Goal: Task Accomplishment & Management: Use online tool/utility

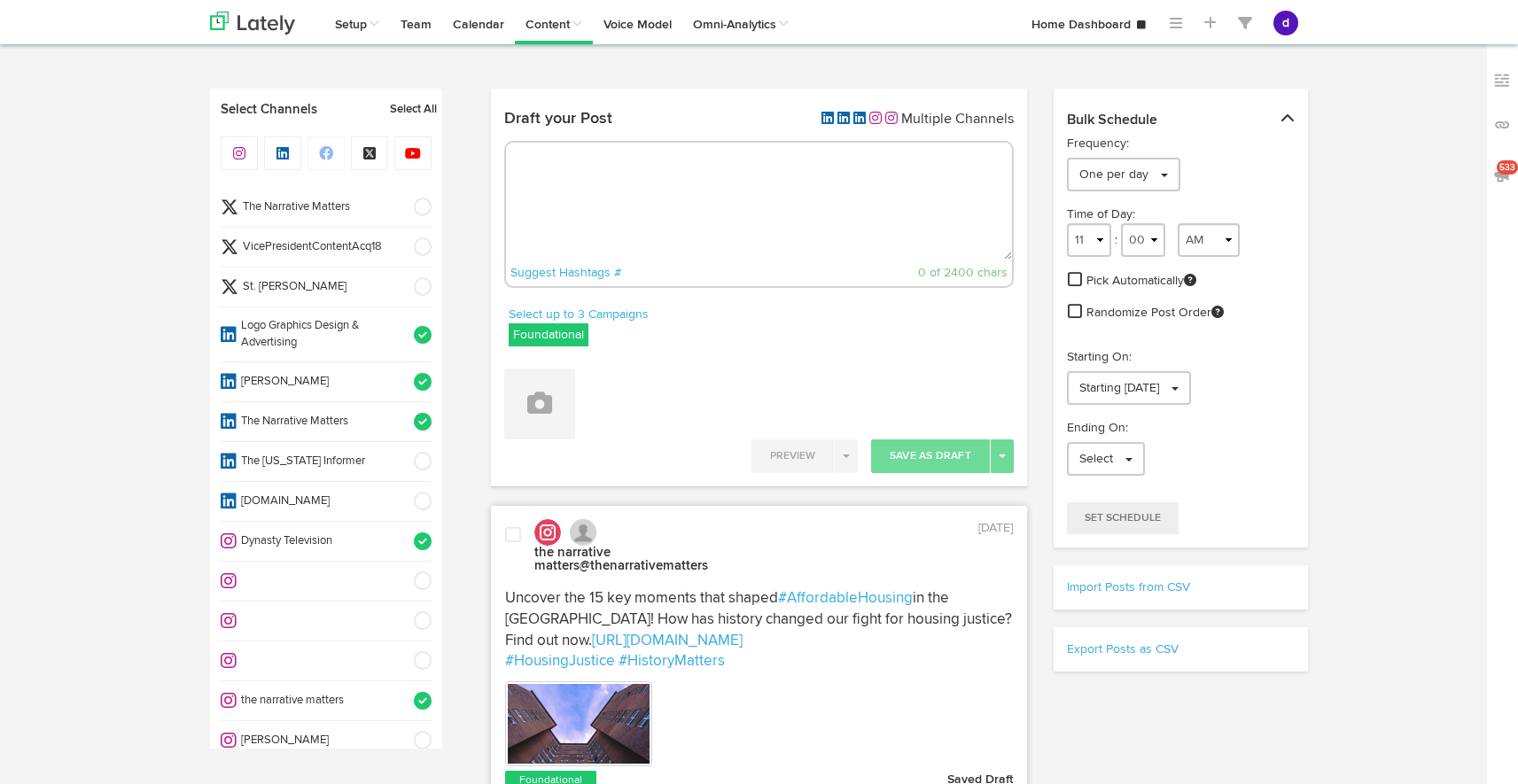
select select "8"
select select "54"
select select "11"
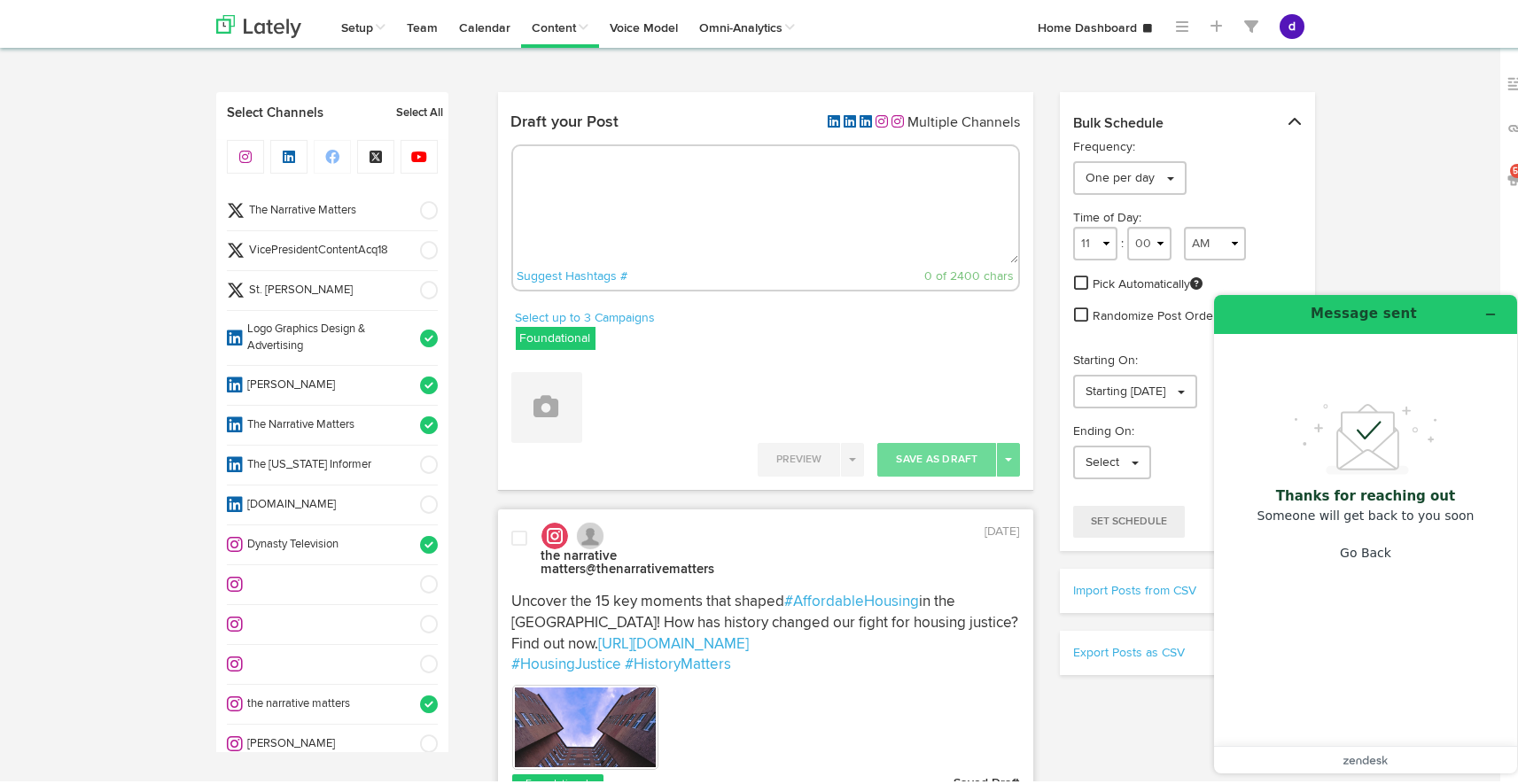
click at [614, 223] on textarea at bounding box center [766, 201] width 506 height 117
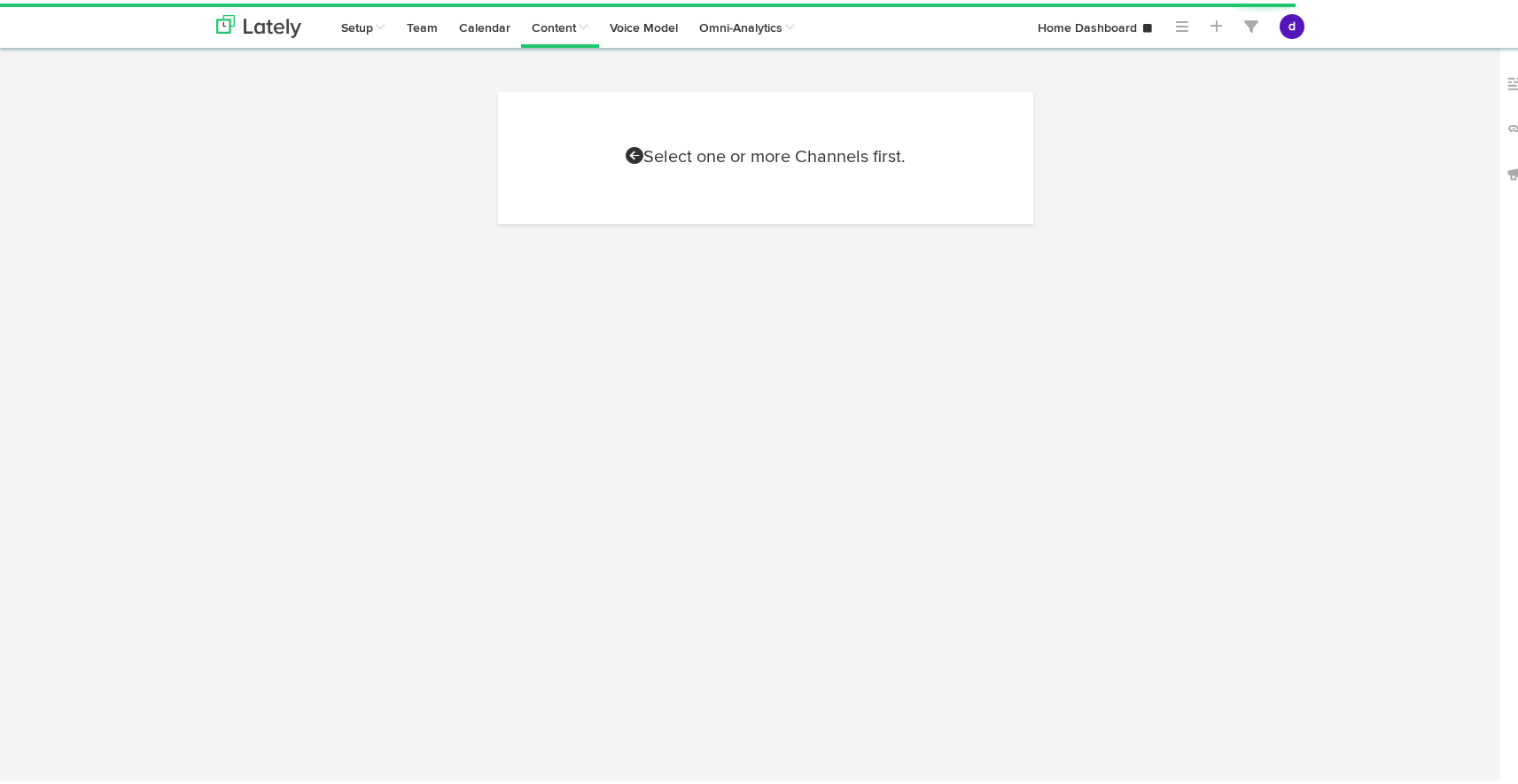
select select "9"
select select "34"
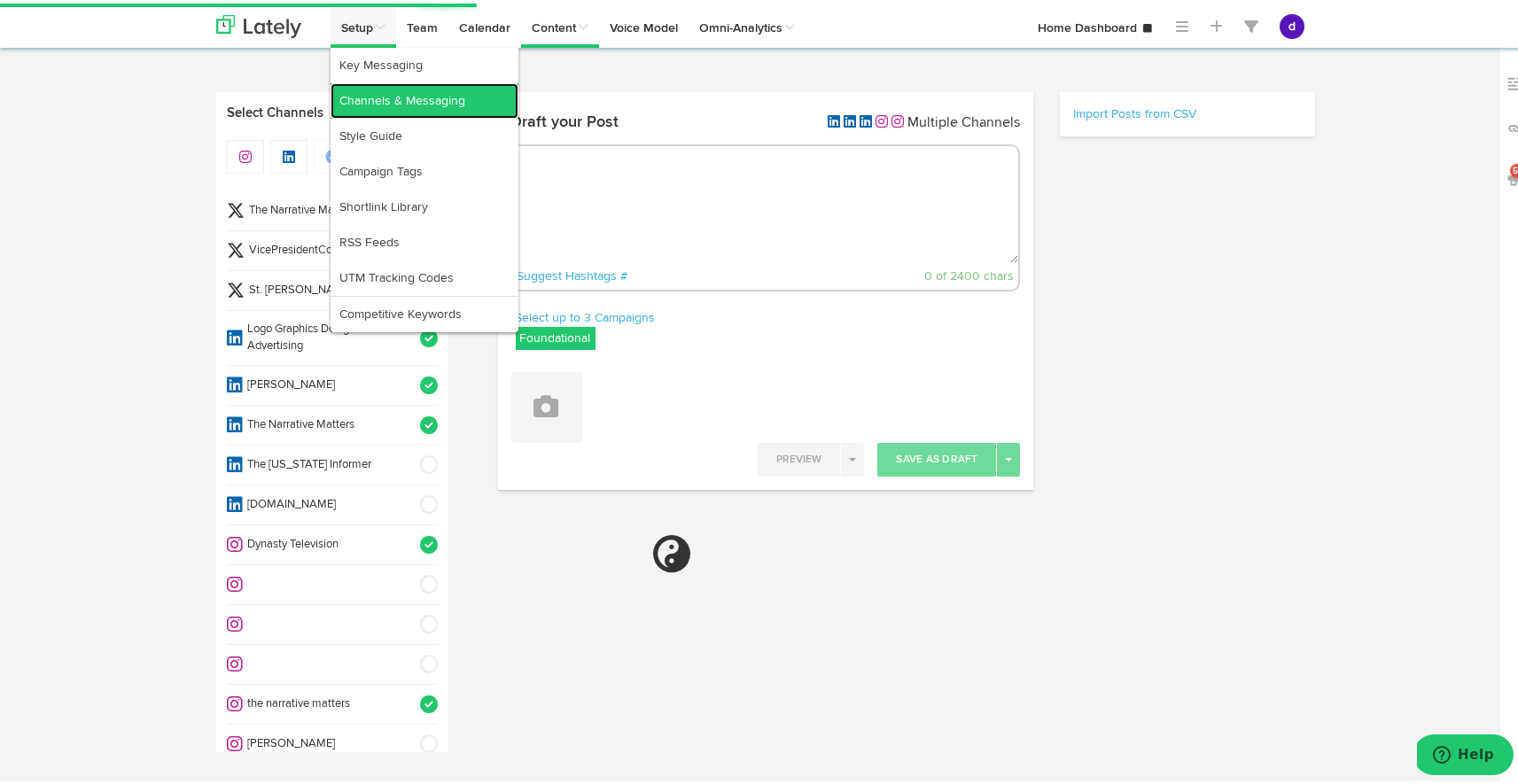
click at [383, 98] on link "Channels & Messaging" at bounding box center [424, 97] width 188 height 35
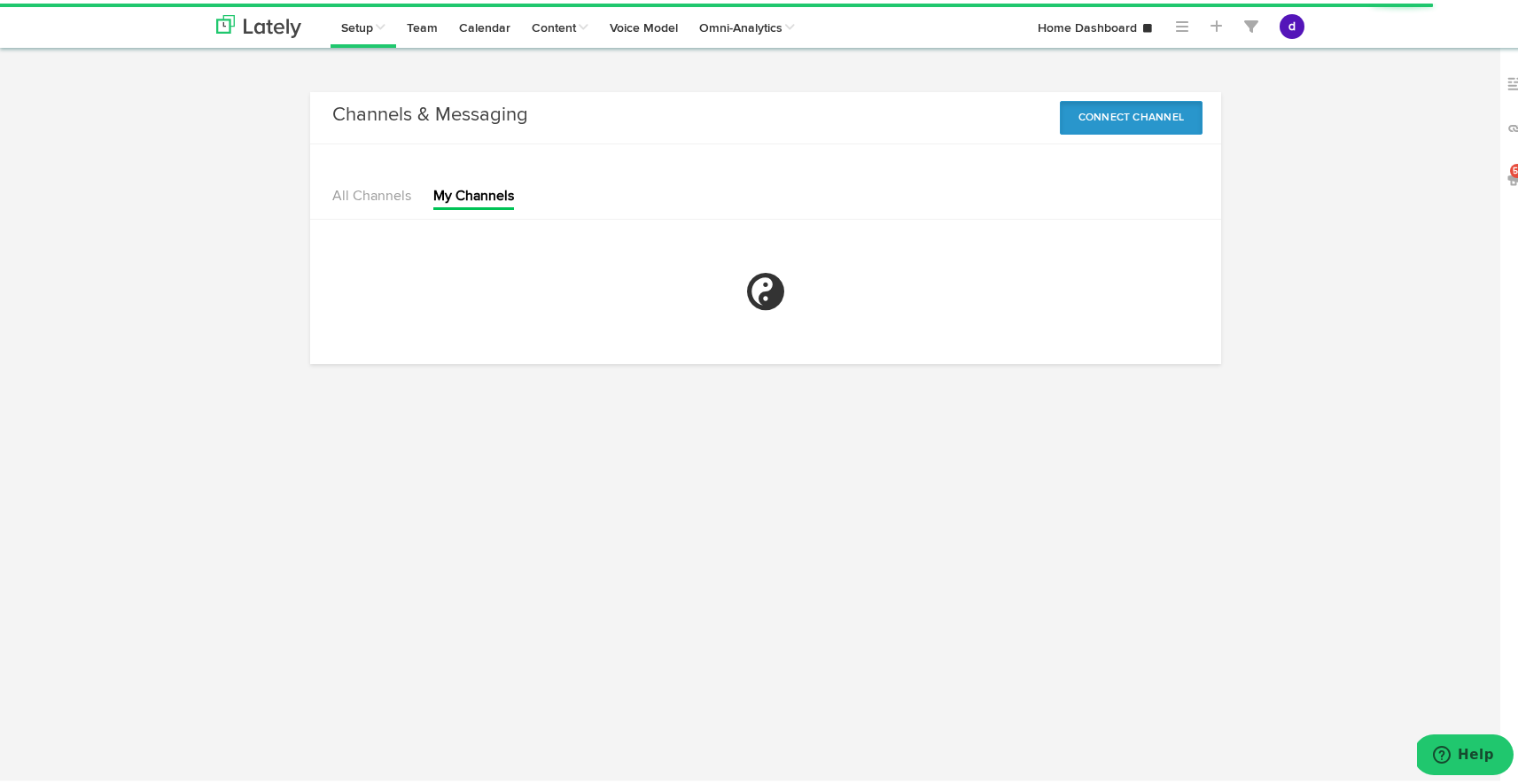
click at [1120, 108] on button "Connect Channel" at bounding box center [1131, 114] width 144 height 34
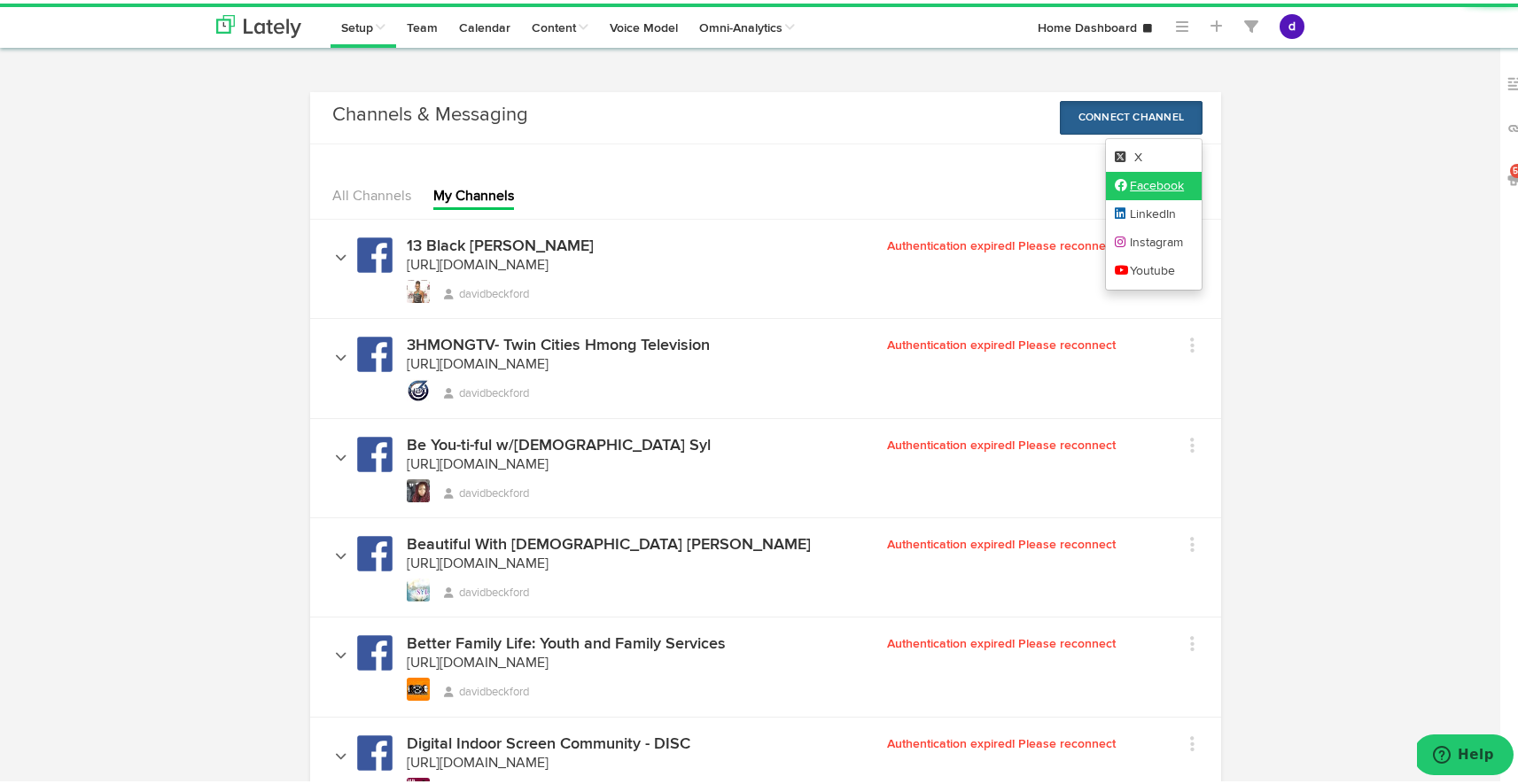
click at [1118, 190] on link "Facebook" at bounding box center [1154, 182] width 96 height 28
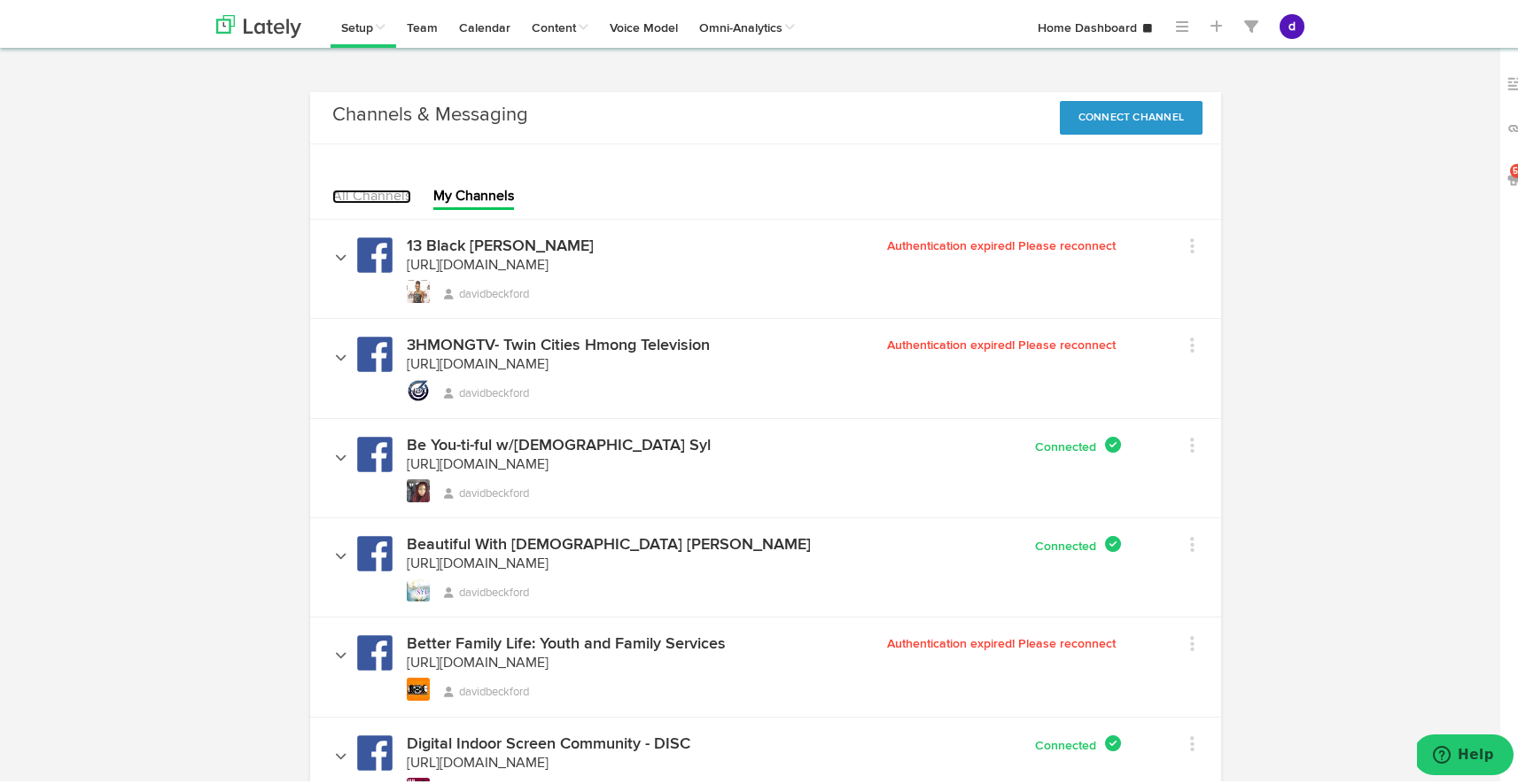
click at [372, 190] on link "All Channels" at bounding box center [371, 194] width 79 height 15
click at [1112, 105] on button "Connect Channel" at bounding box center [1131, 114] width 144 height 34
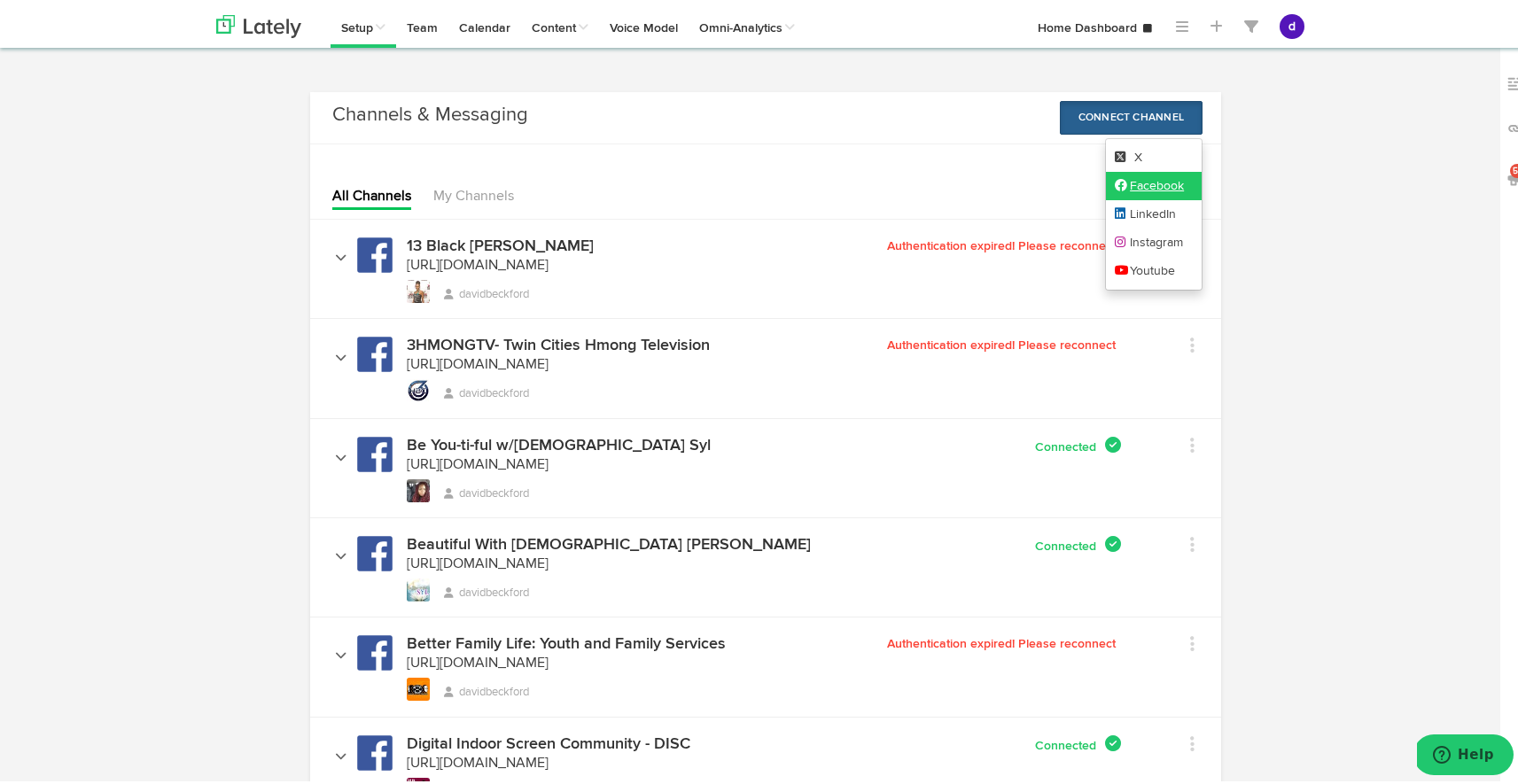
click at [1119, 177] on icon at bounding box center [1123, 182] width 16 height 13
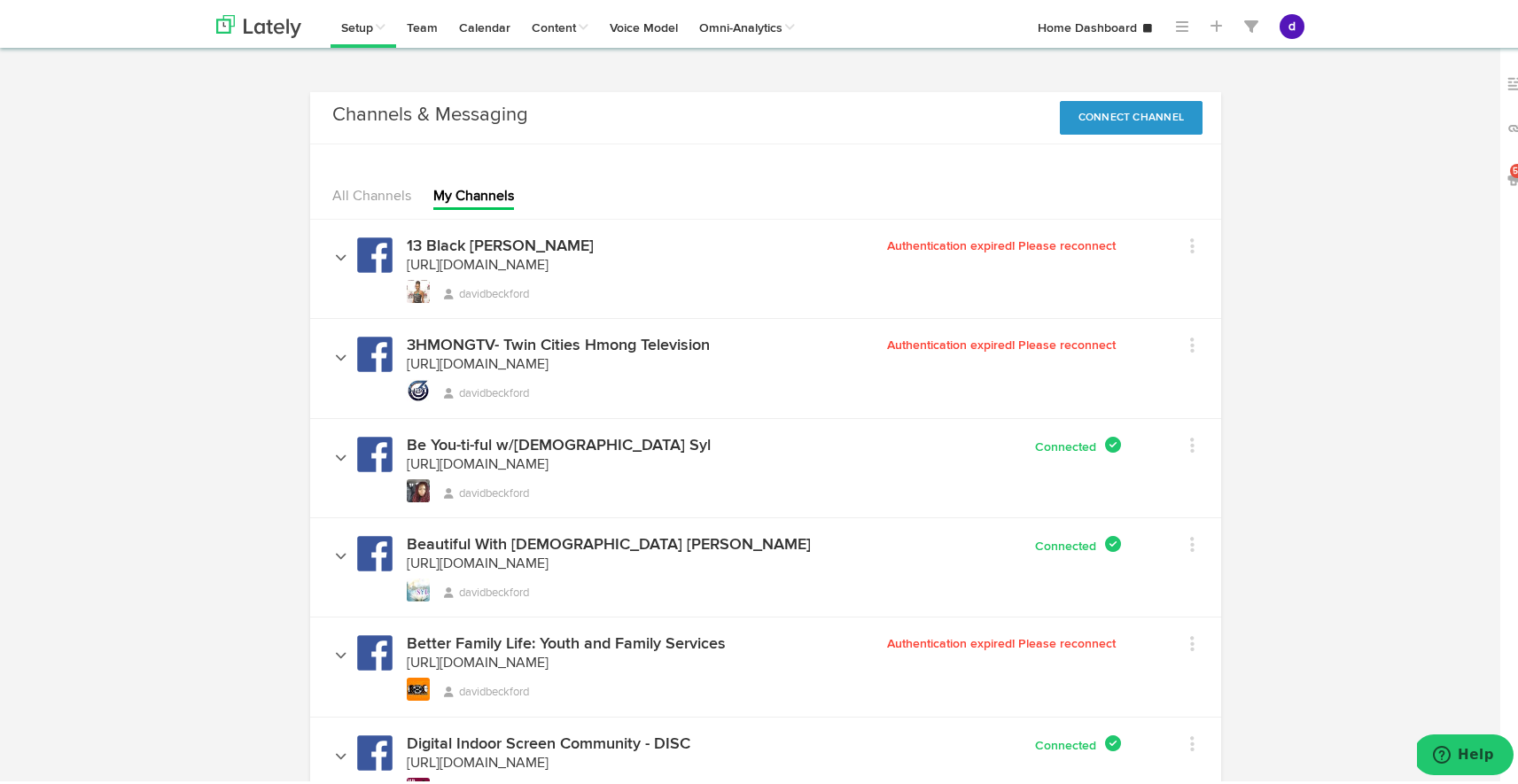
click at [1064, 238] on span "Authentication expired! Please reconnect" at bounding box center [1003, 243] width 234 height 13
click at [1064, 241] on span "Authentication expired! Please reconnect" at bounding box center [1003, 243] width 234 height 13
click at [1191, 236] on icon at bounding box center [1192, 242] width 5 height 17
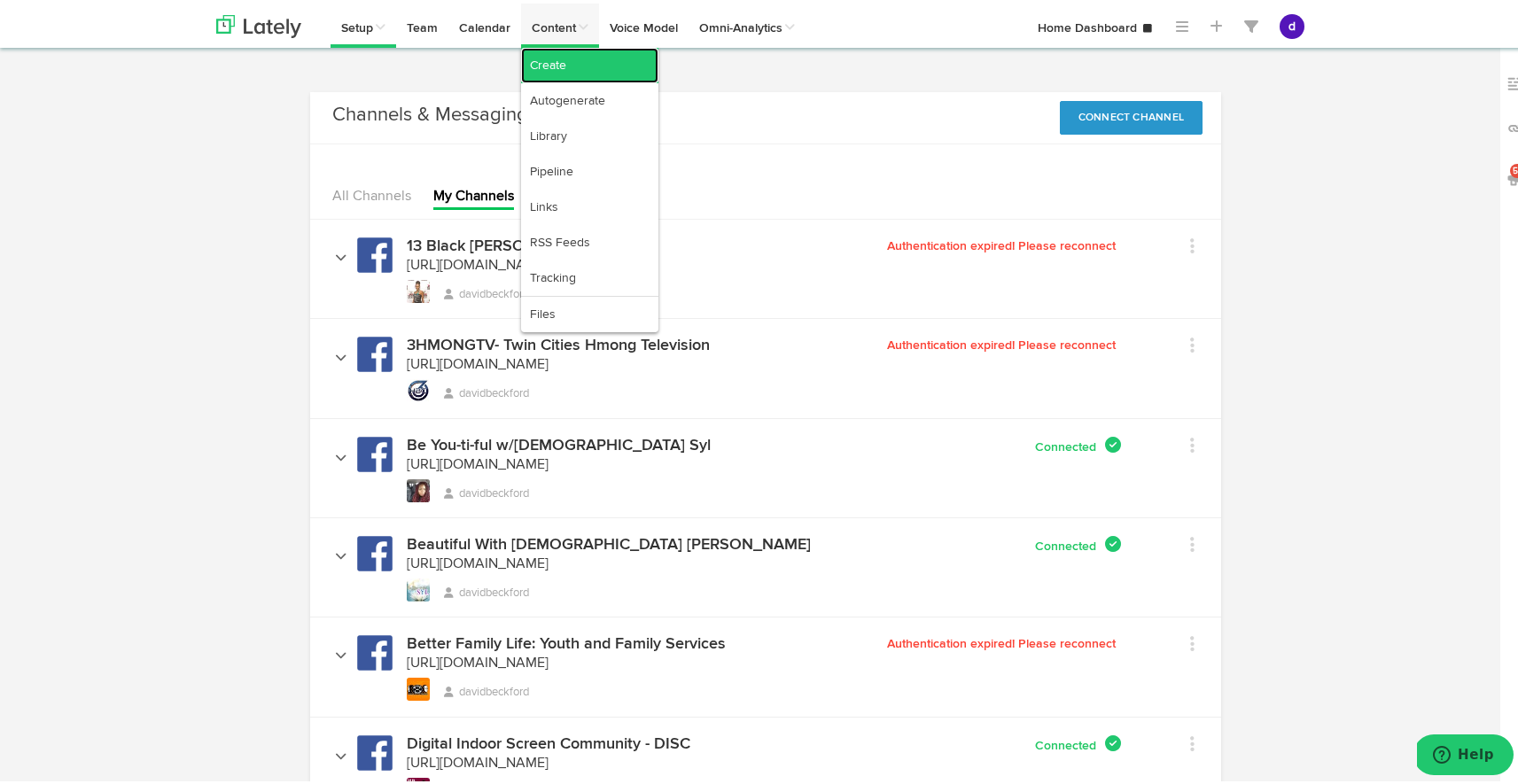
click at [589, 74] on link "Create" at bounding box center [589, 62] width 137 height 35
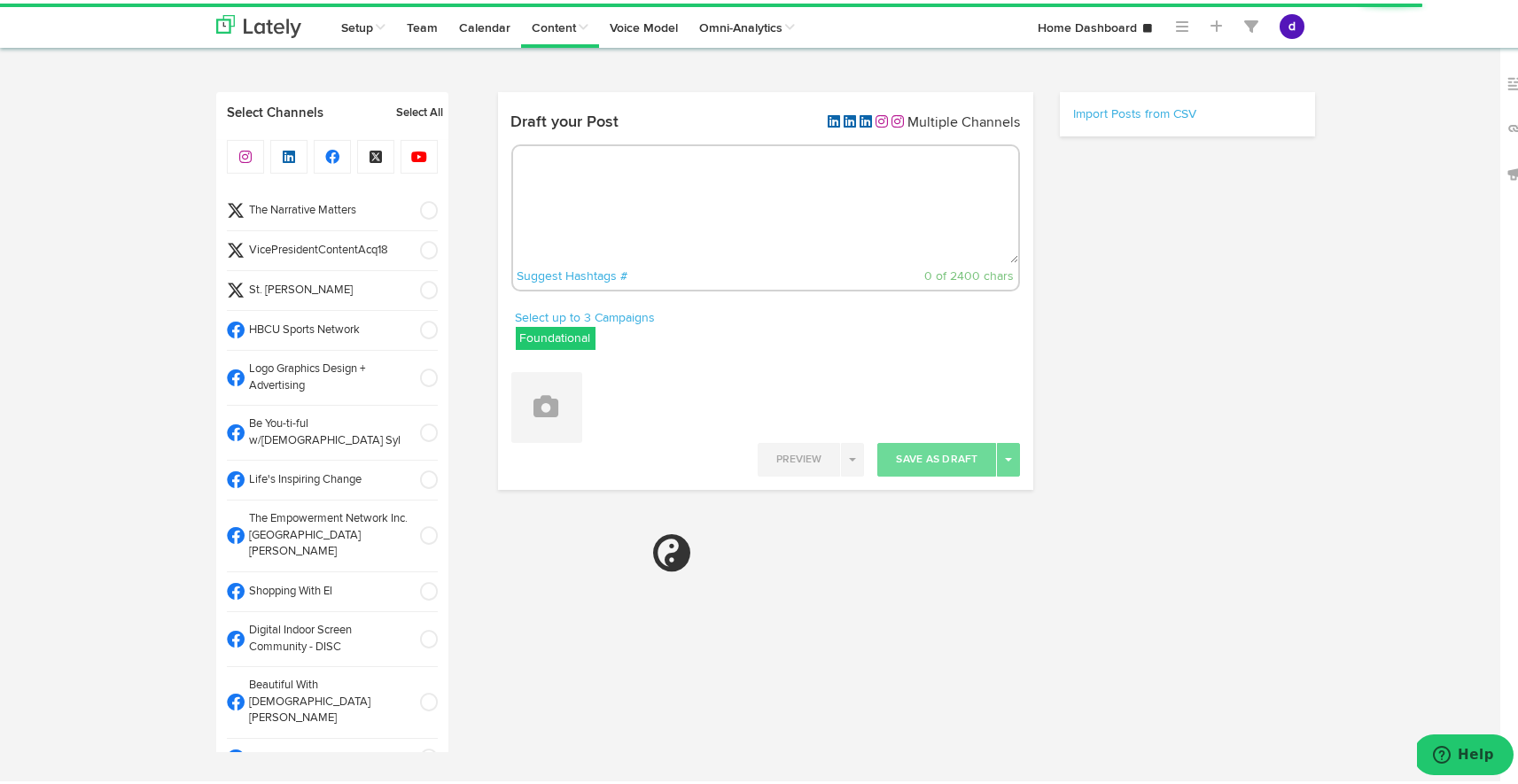
radio input "true"
select select "9"
select select "37"
click at [673, 235] on textarea at bounding box center [766, 201] width 506 height 117
select select "11"
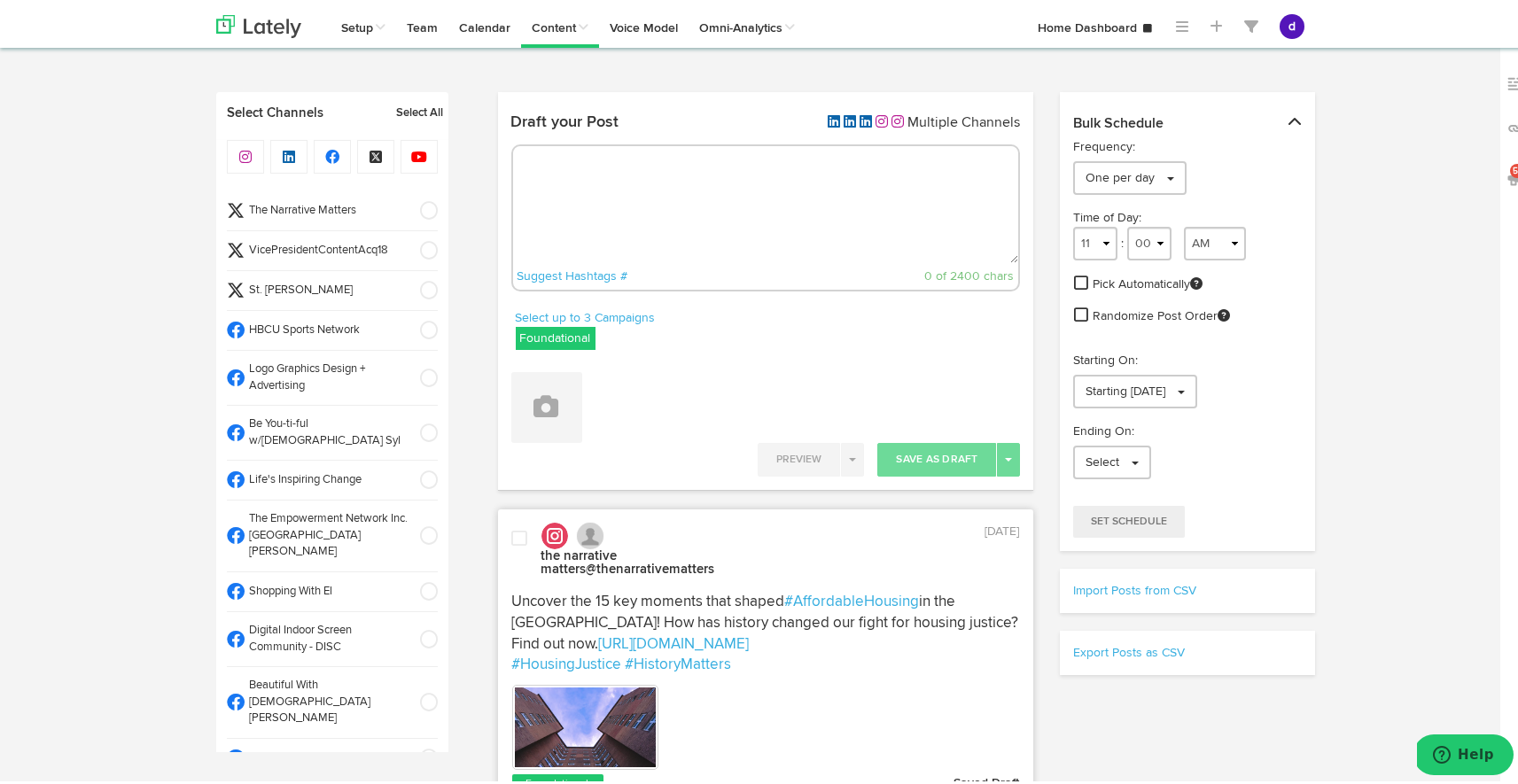
paste textarea "ARGUS News. Now. E News [DATE] A devastating home explosion in [GEOGRAPHIC_DATA…"
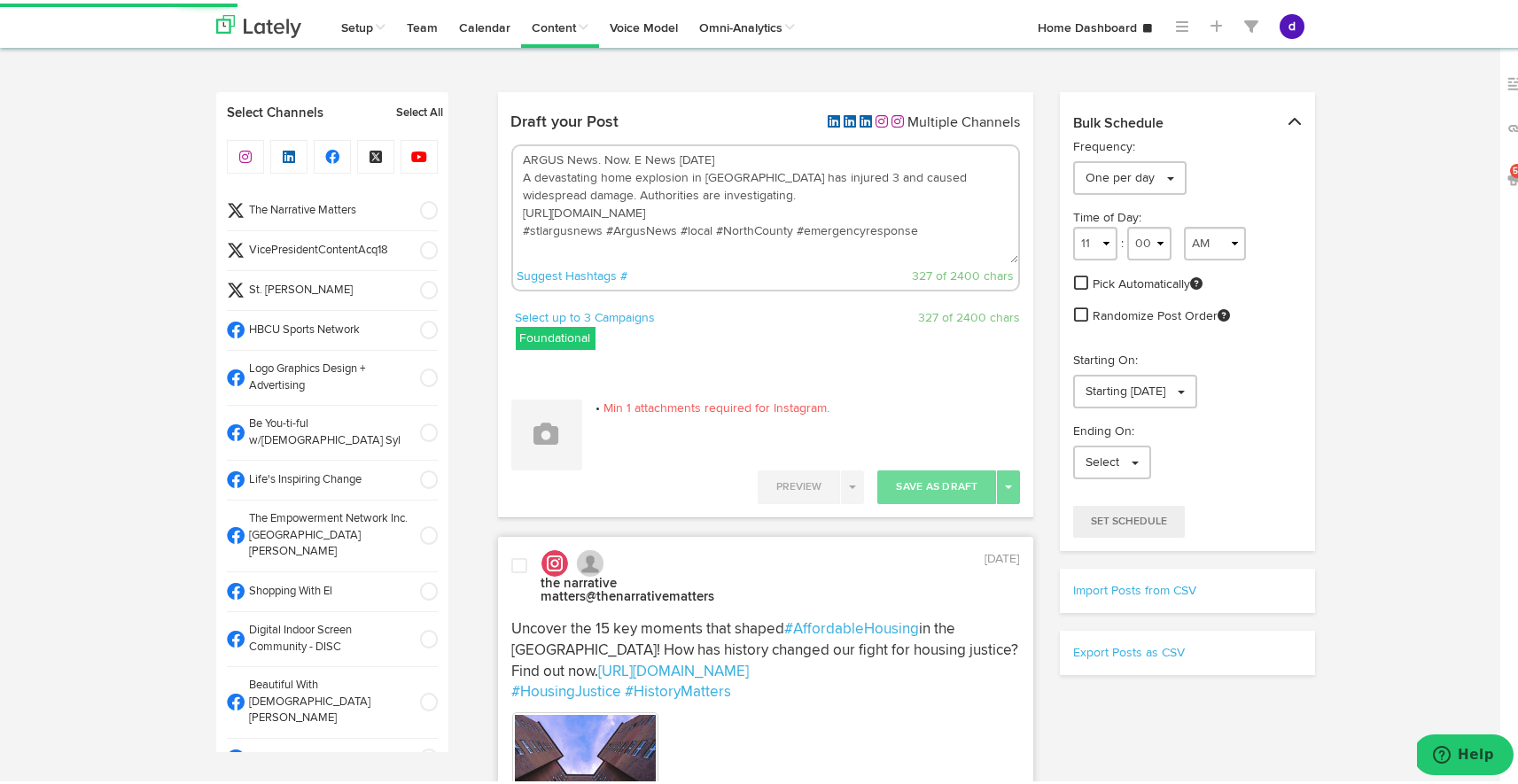
type textarea "ARGUS News. Now. E News [DATE] A devastating home explosion in [GEOGRAPHIC_DATA…"
click at [413, 246] on span at bounding box center [423, 246] width 29 height 17
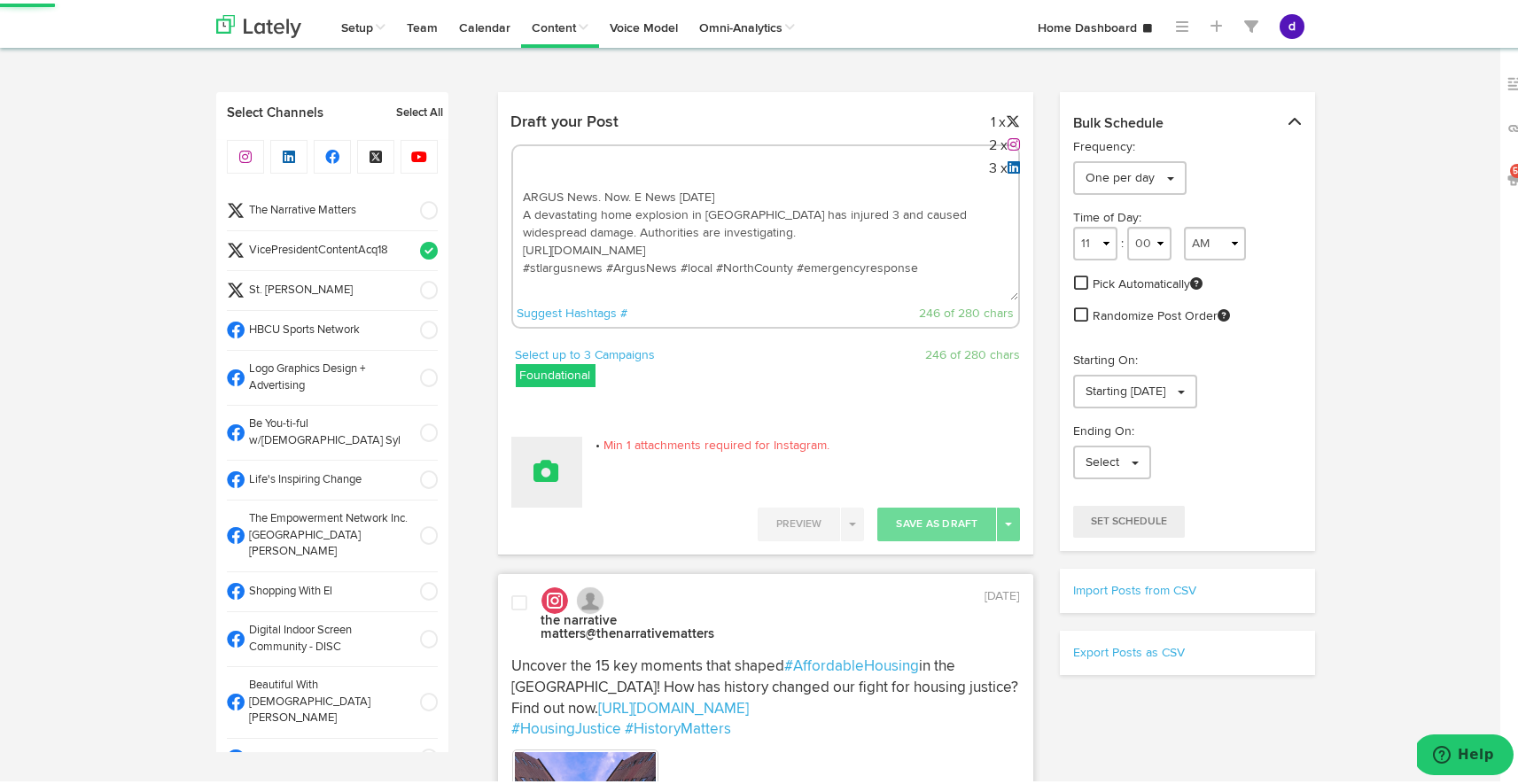
click at [568, 465] on button at bounding box center [547, 468] width 71 height 71
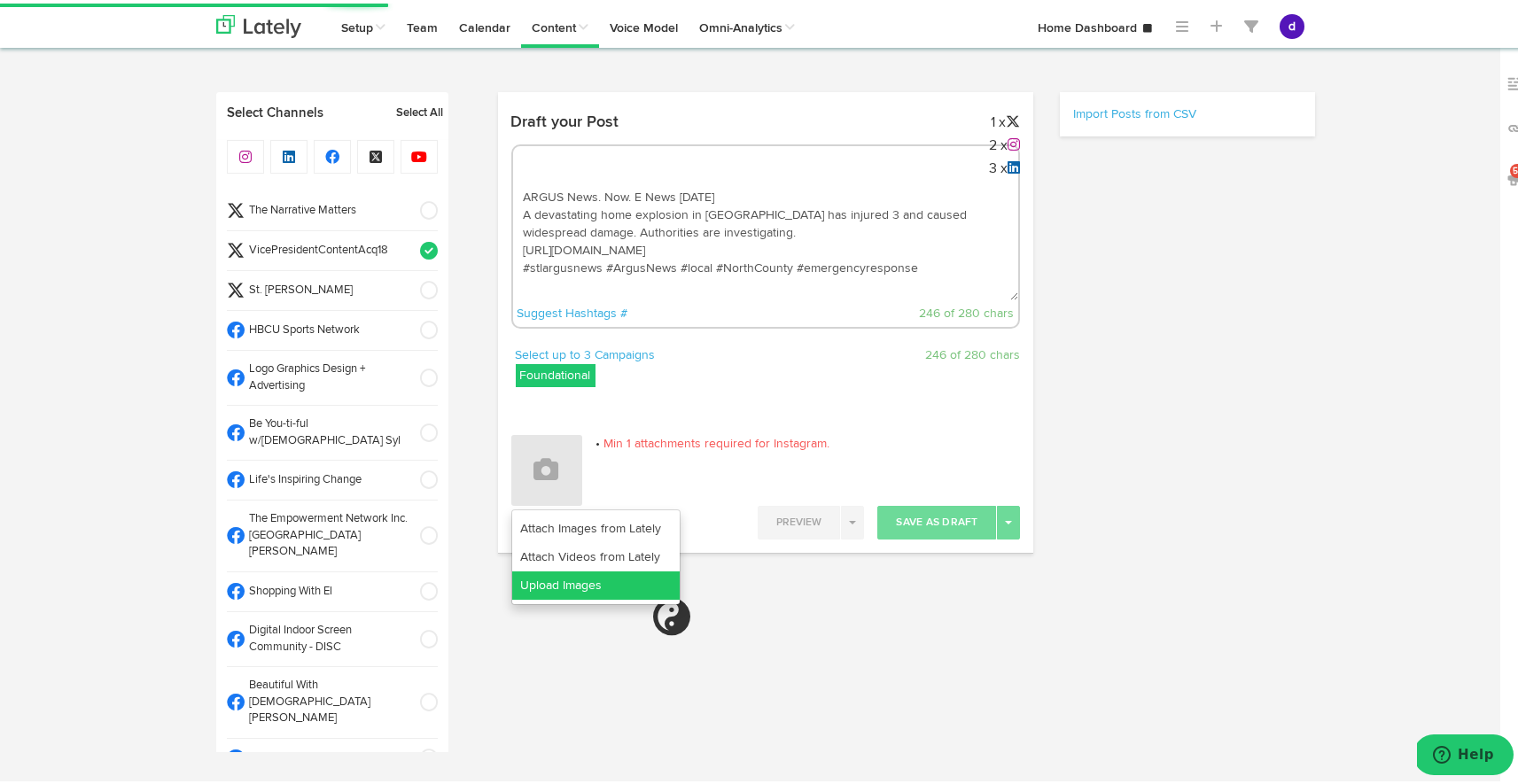
click at [597, 580] on link "Upload Images" at bounding box center [596, 582] width 167 height 28
select select "11"
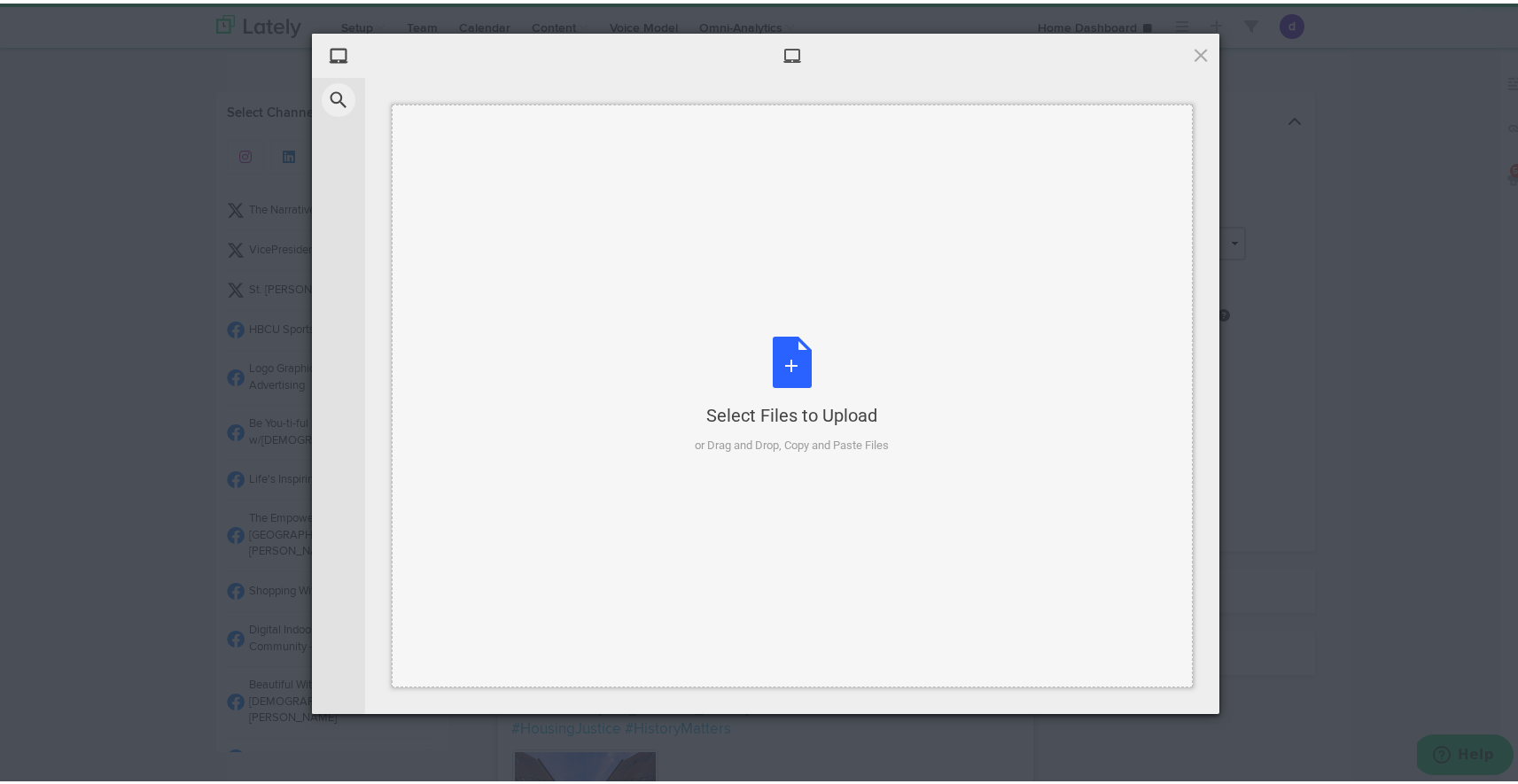
click at [792, 337] on div "Select Files to Upload or Drag and Drop, Copy and Paste Files" at bounding box center [792, 392] width 194 height 118
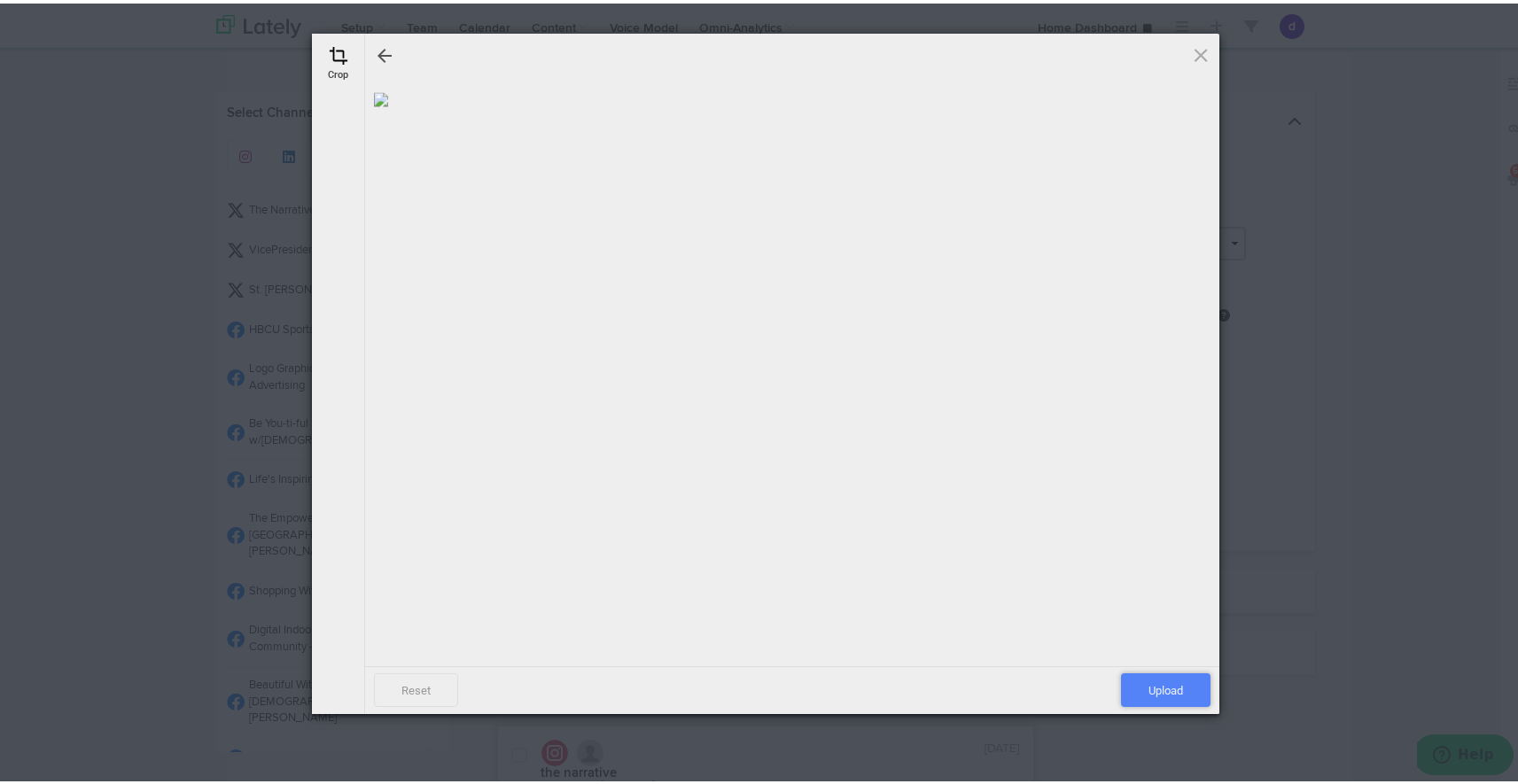
click at [1160, 688] on span "Upload" at bounding box center [1166, 687] width 89 height 34
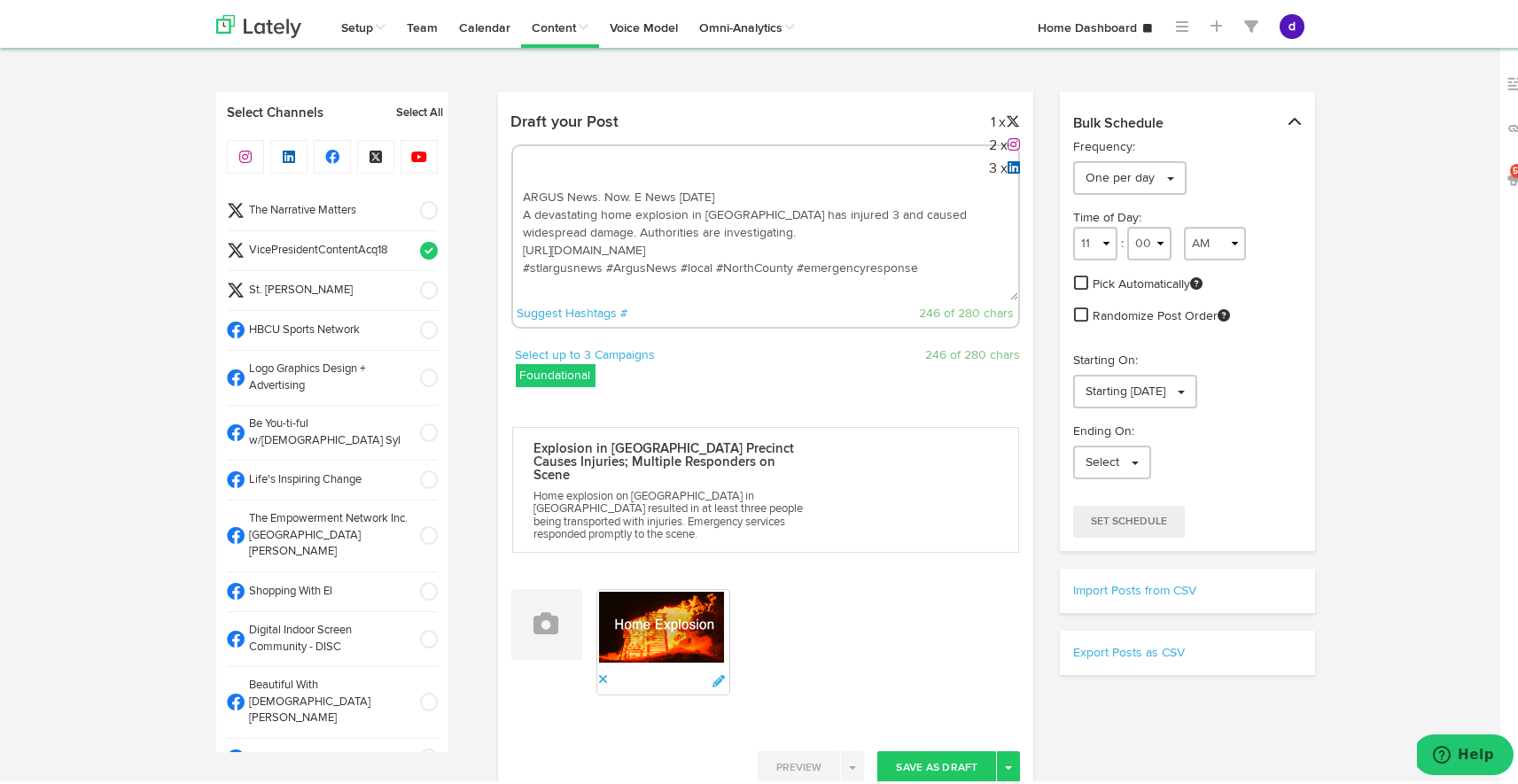
click at [410, 329] on span at bounding box center [423, 327] width 29 height 17
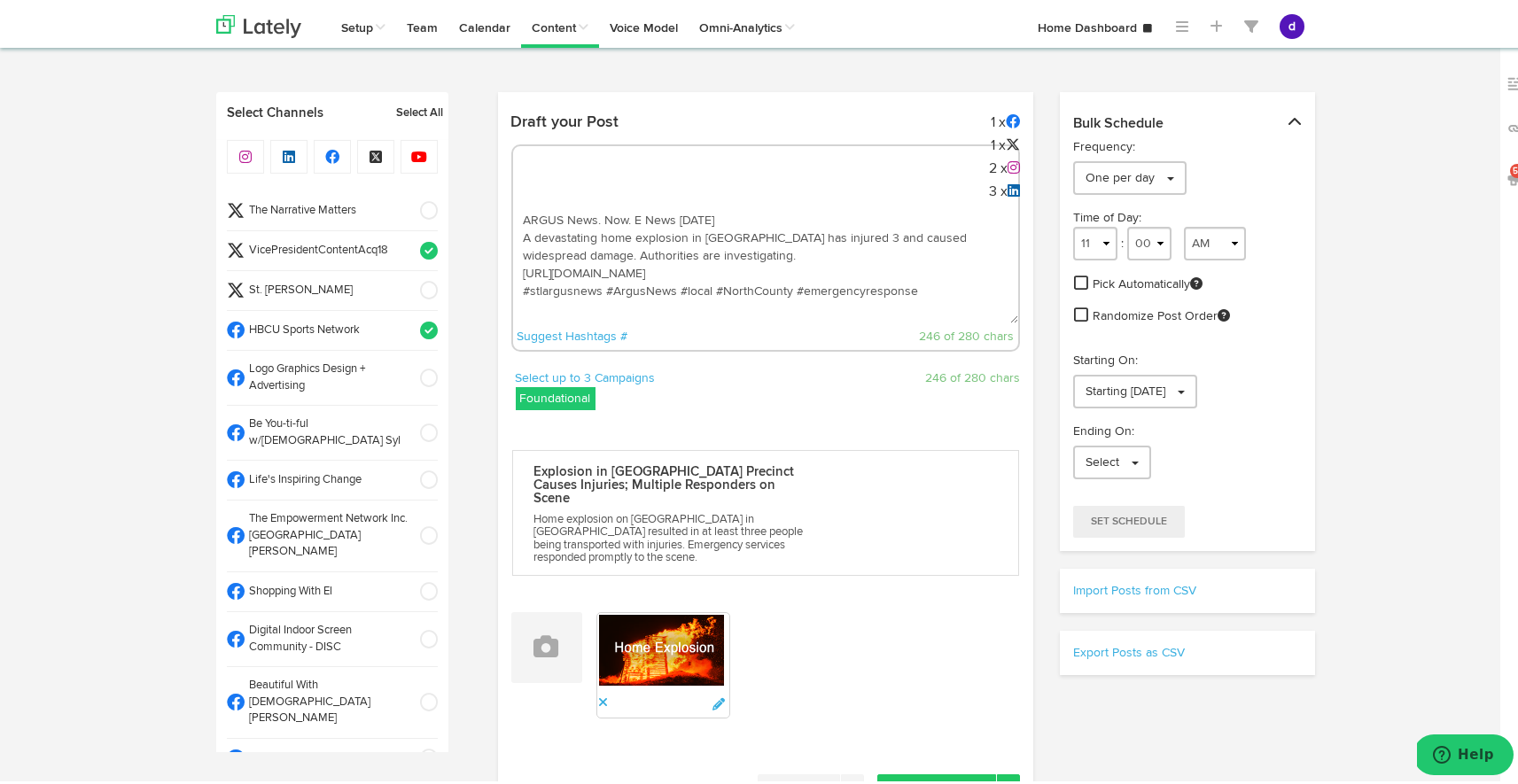
click at [410, 376] on span at bounding box center [423, 374] width 29 height 17
click at [410, 405] on li "Be You-ti-ful w/[DEMOGRAPHIC_DATA] Syl" at bounding box center [332, 429] width 211 height 55
click at [409, 467] on span at bounding box center [423, 476] width 29 height 17
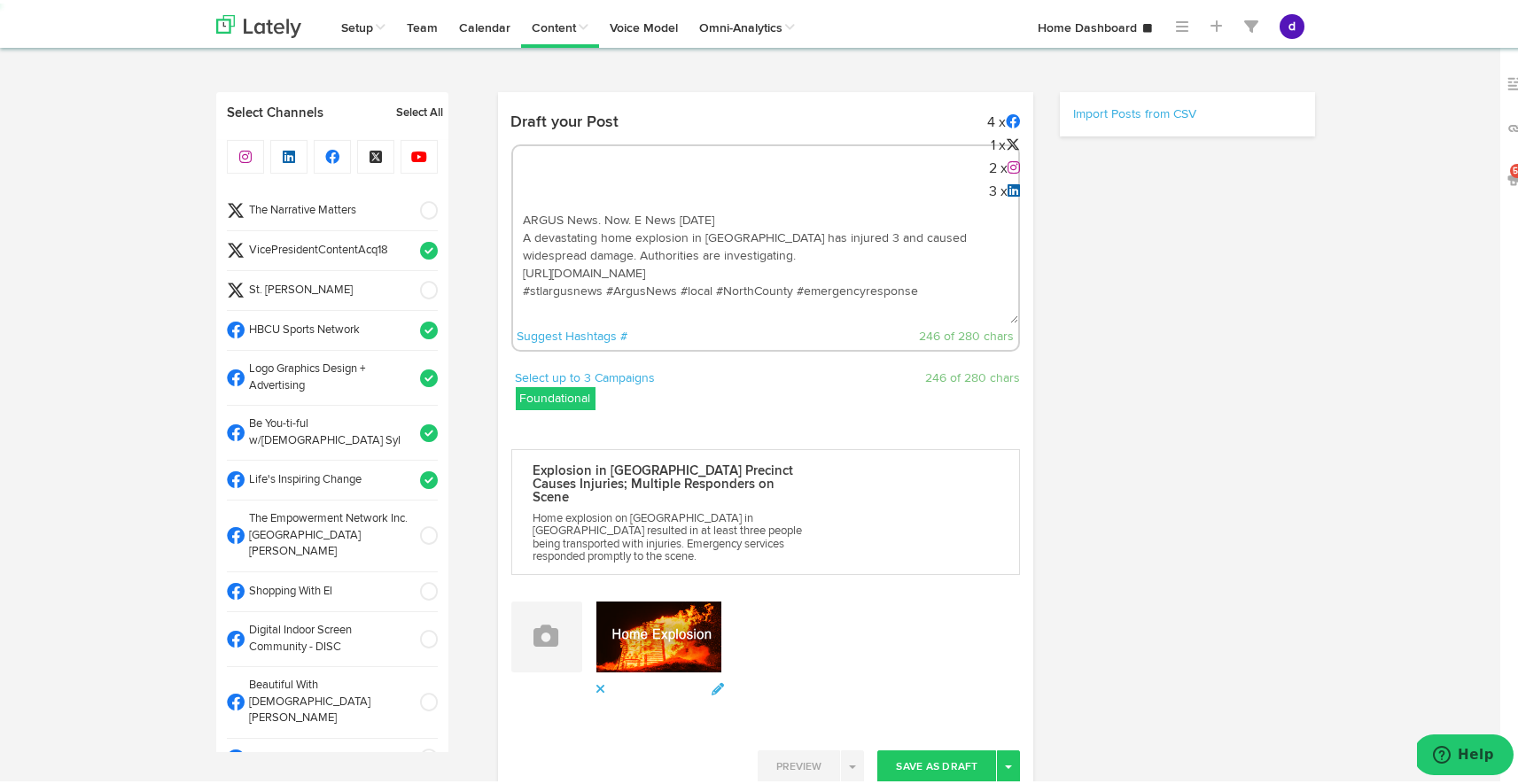
click at [414, 579] on span at bounding box center [423, 588] width 29 height 17
click at [414, 628] on span at bounding box center [423, 636] width 29 height 17
select select "11"
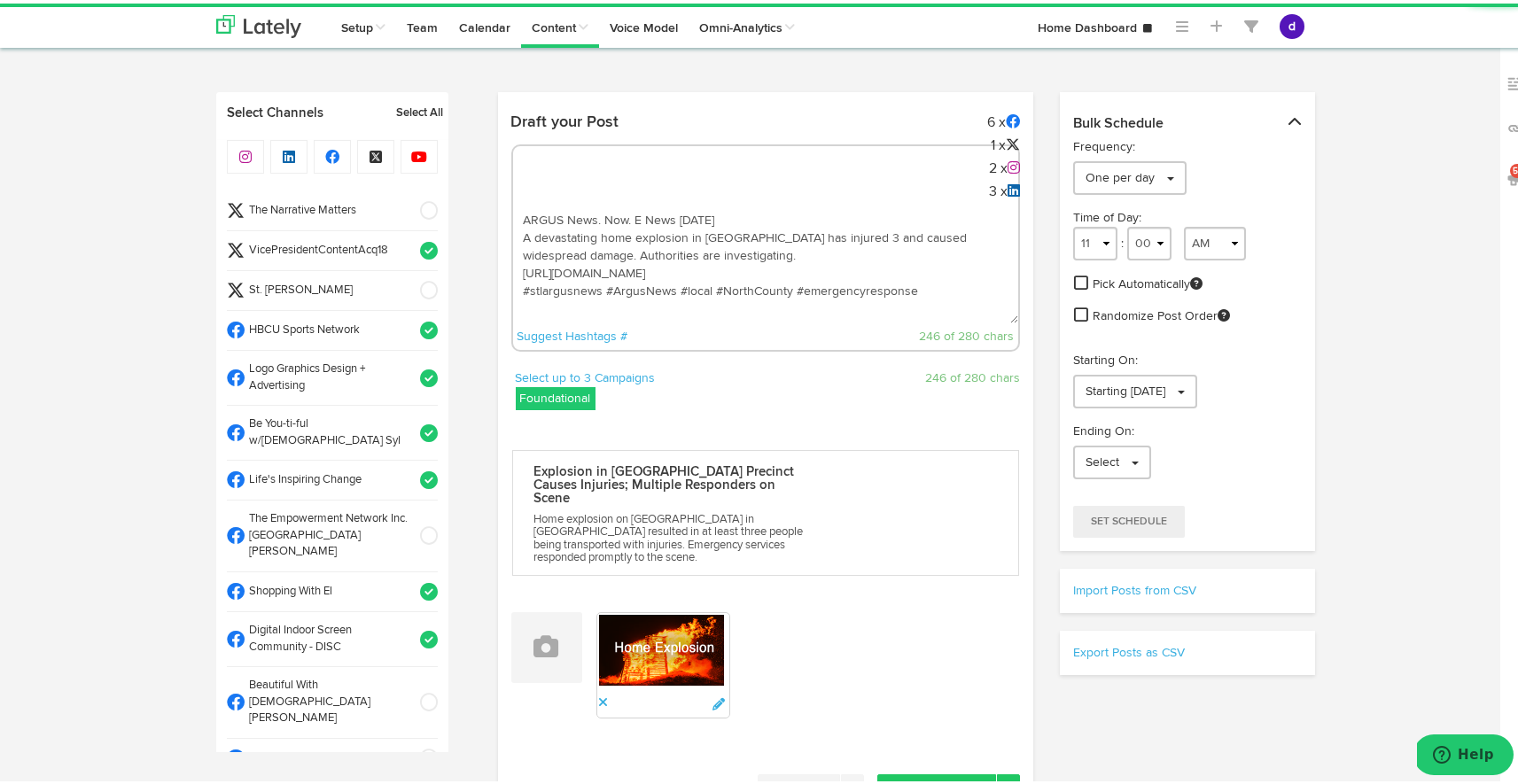
click at [412, 664] on li "Beautiful With [DEMOGRAPHIC_DATA] [PERSON_NAME]" at bounding box center [332, 699] width 211 height 72
click at [408, 746] on span at bounding box center [423, 754] width 29 height 17
click at [408, 783] on span at bounding box center [423, 794] width 29 height 17
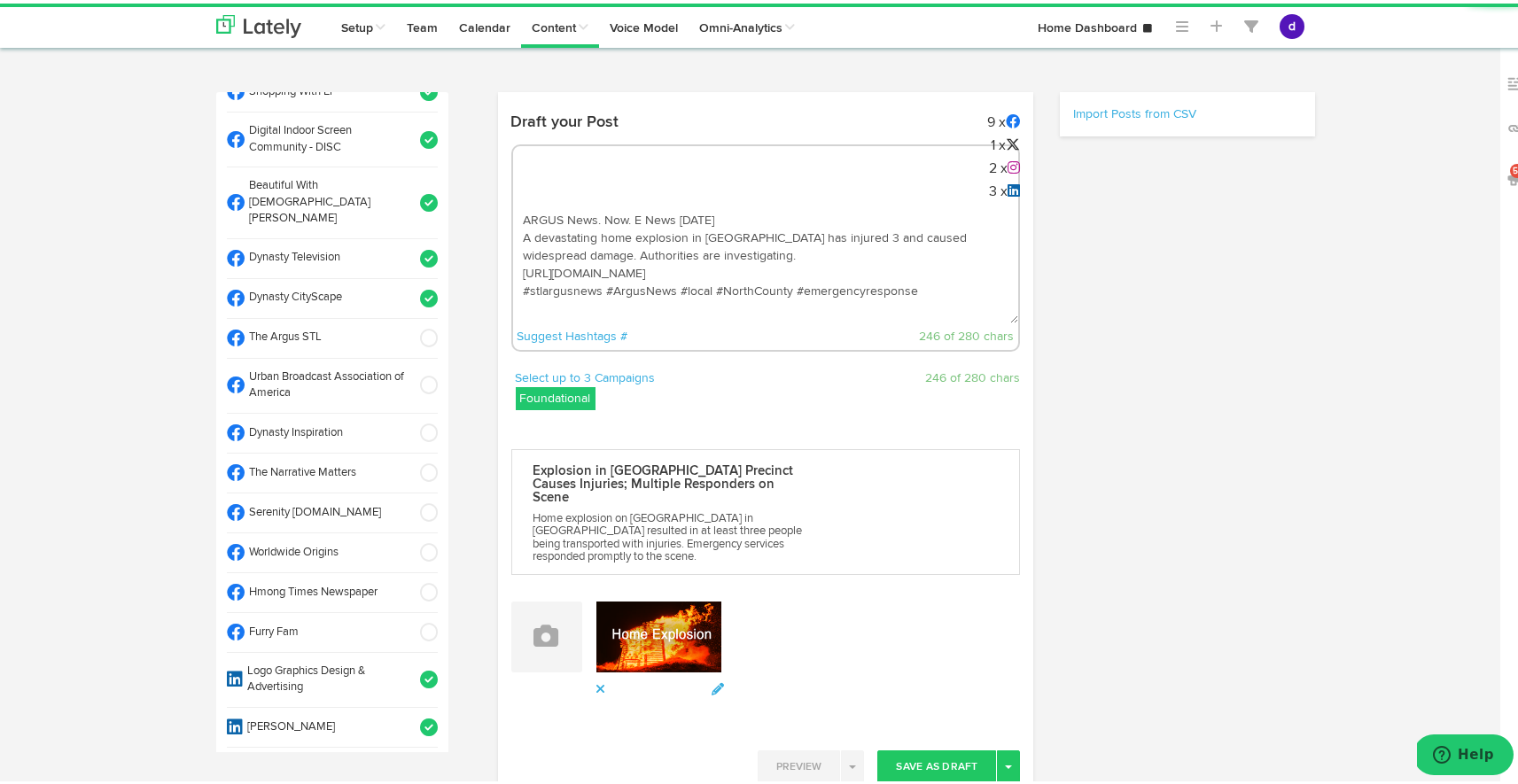
scroll to position [519, 0]
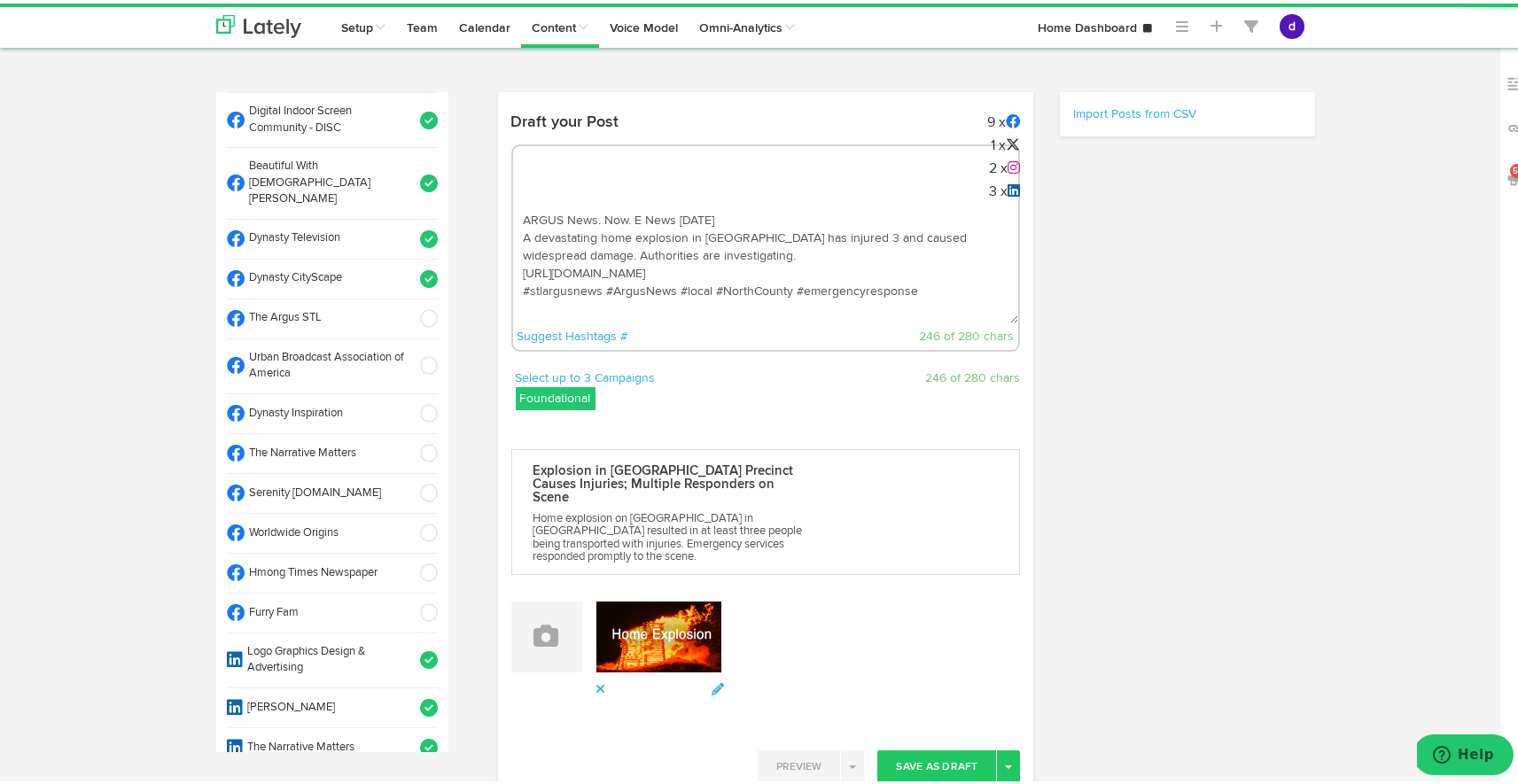
select select "11"
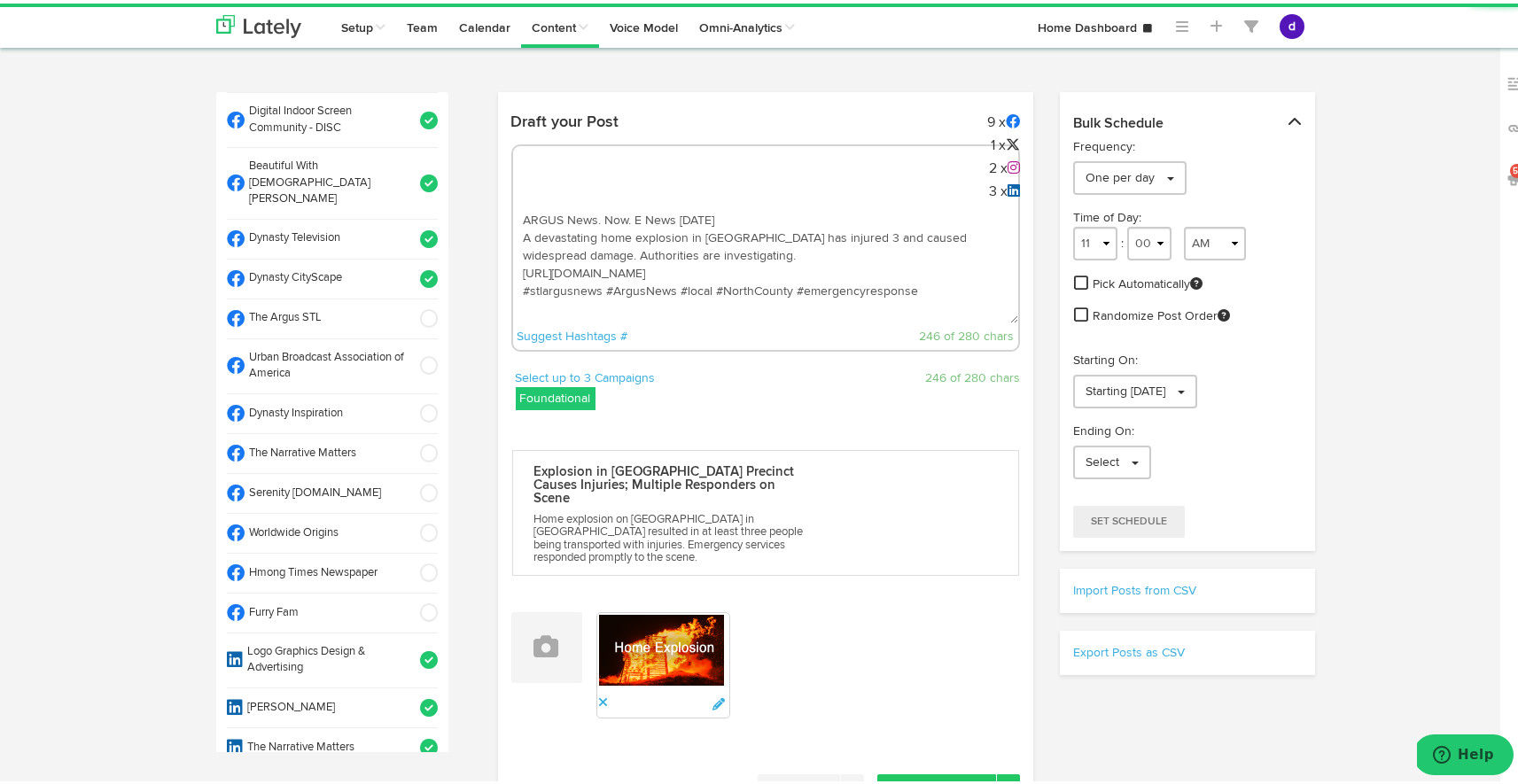
click at [413, 354] on span at bounding box center [423, 362] width 29 height 17
drag, startPoint x: 412, startPoint y: 337, endPoint x: 412, endPoint y: 361, distance: 24.0
click at [412, 391] on li "Dynasty Inspiration" at bounding box center [332, 411] width 211 height 40
click at [412, 441] on span at bounding box center [423, 449] width 29 height 17
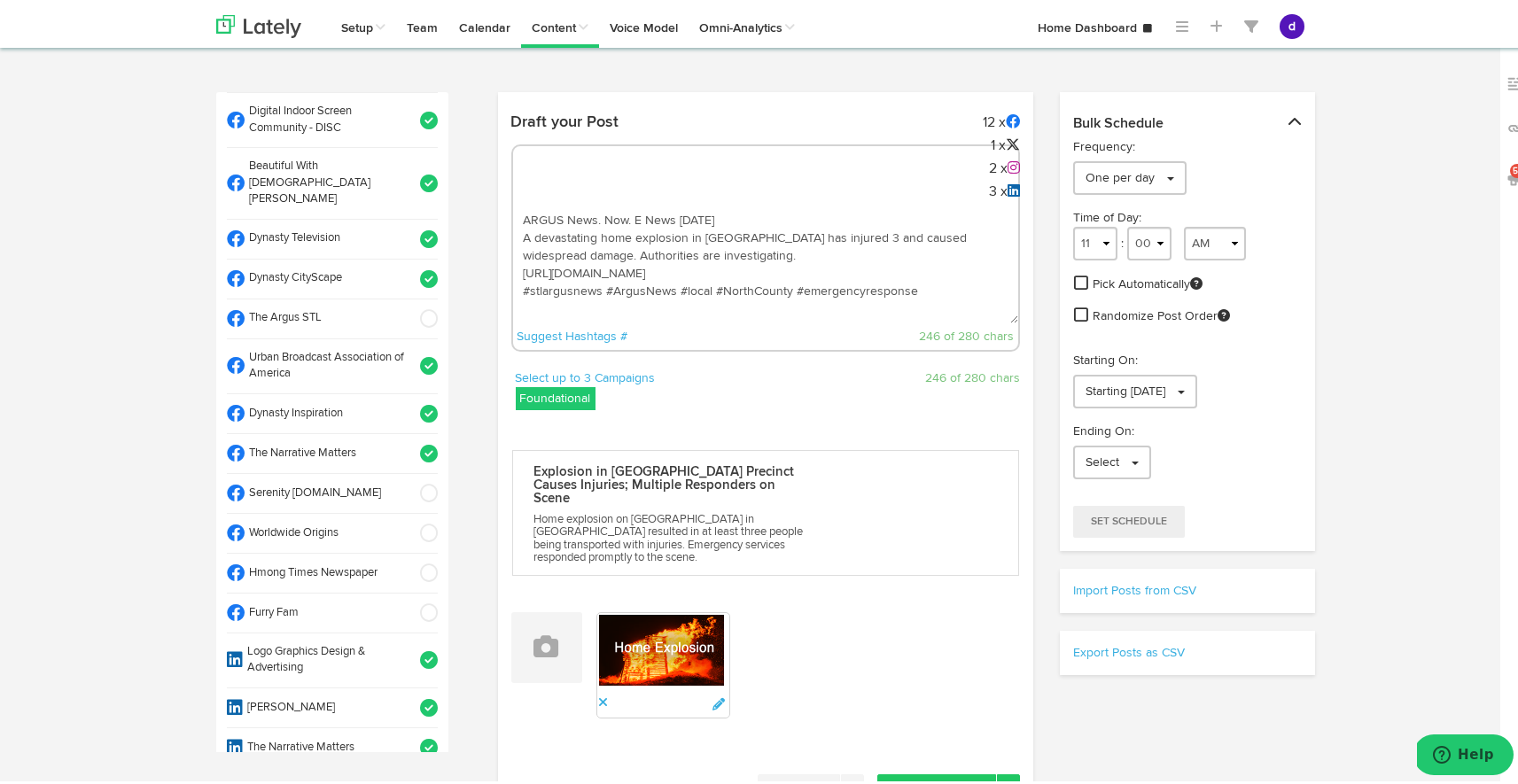
click at [412, 481] on span at bounding box center [423, 489] width 29 height 17
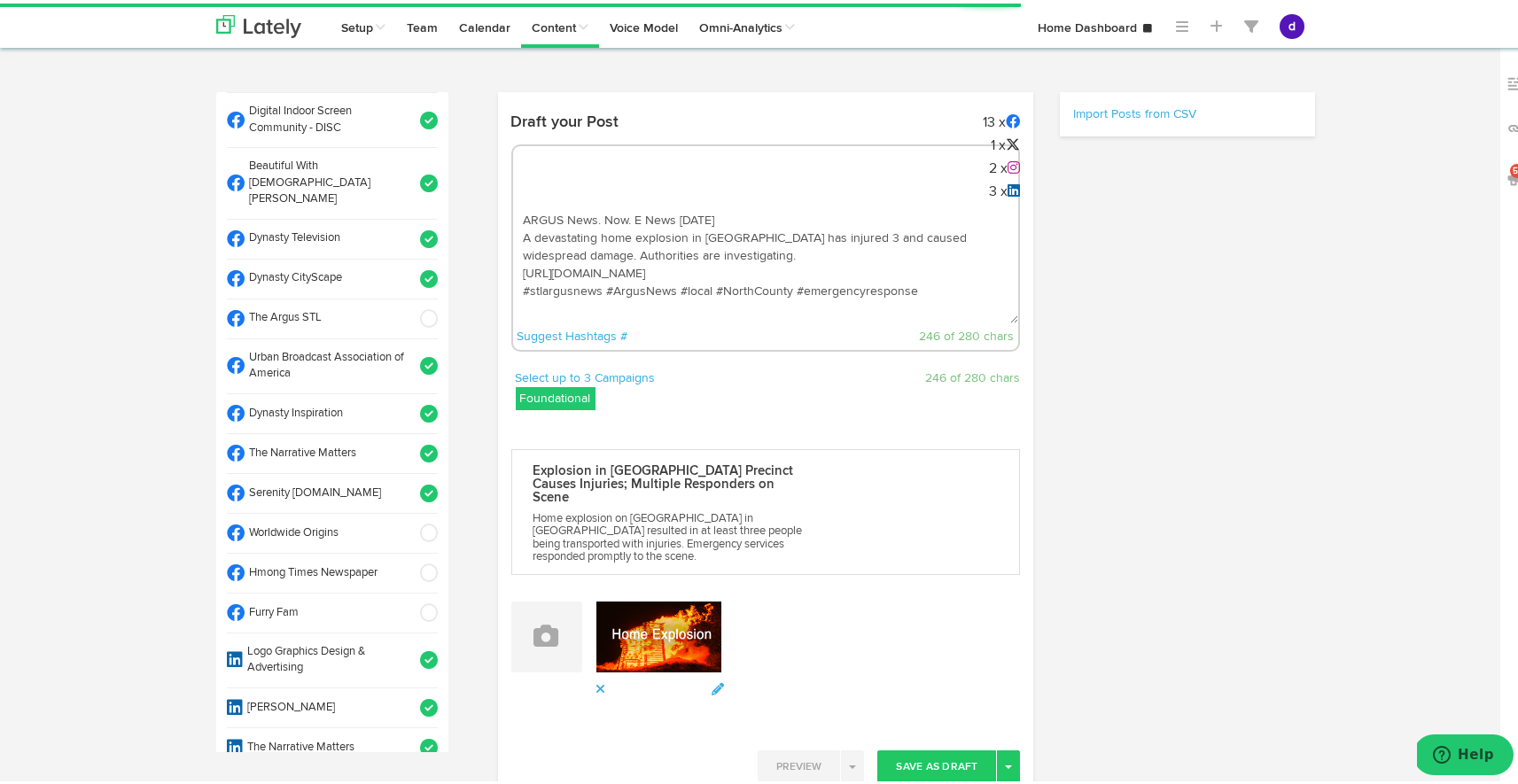
select select "11"
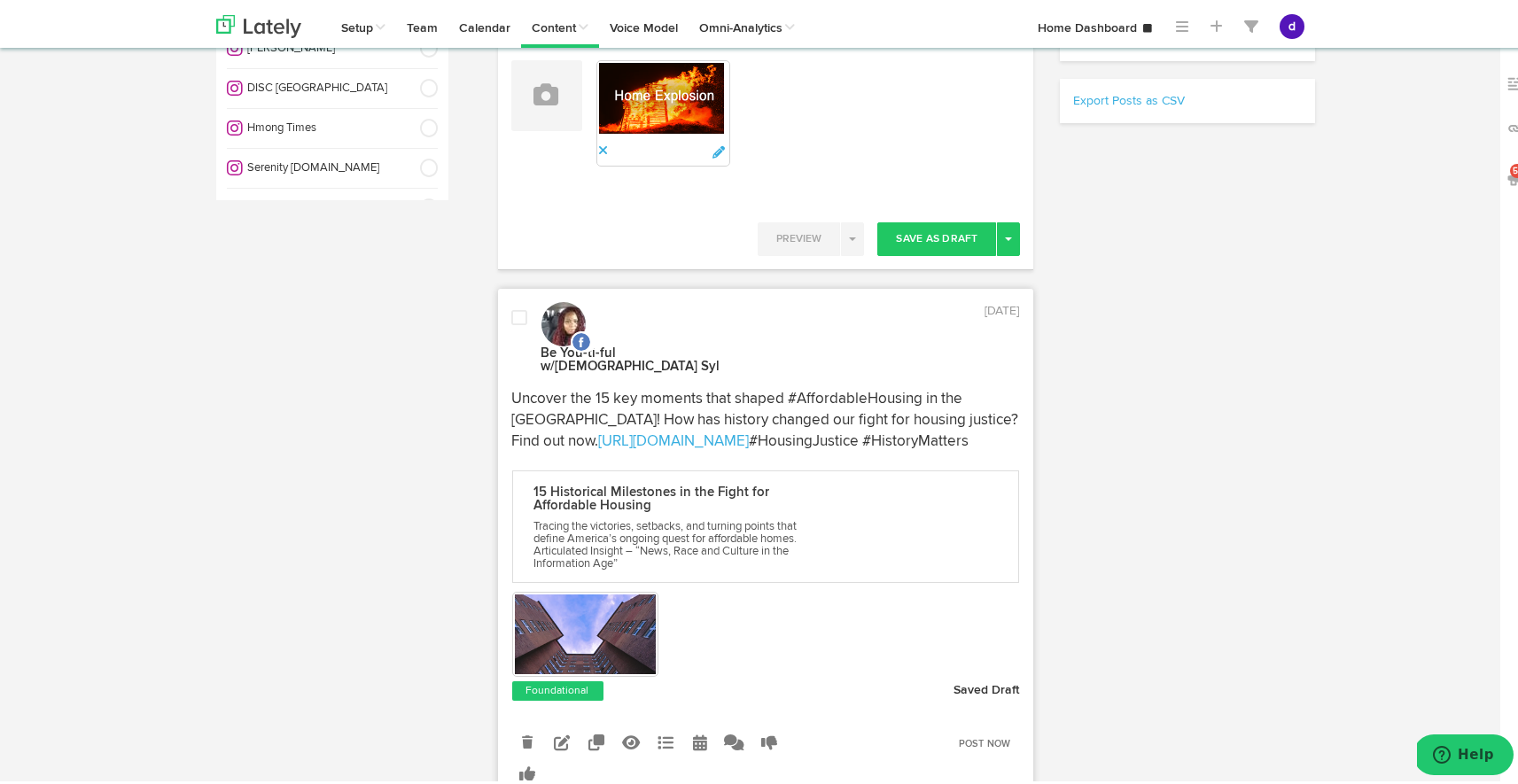
scroll to position [587, 0]
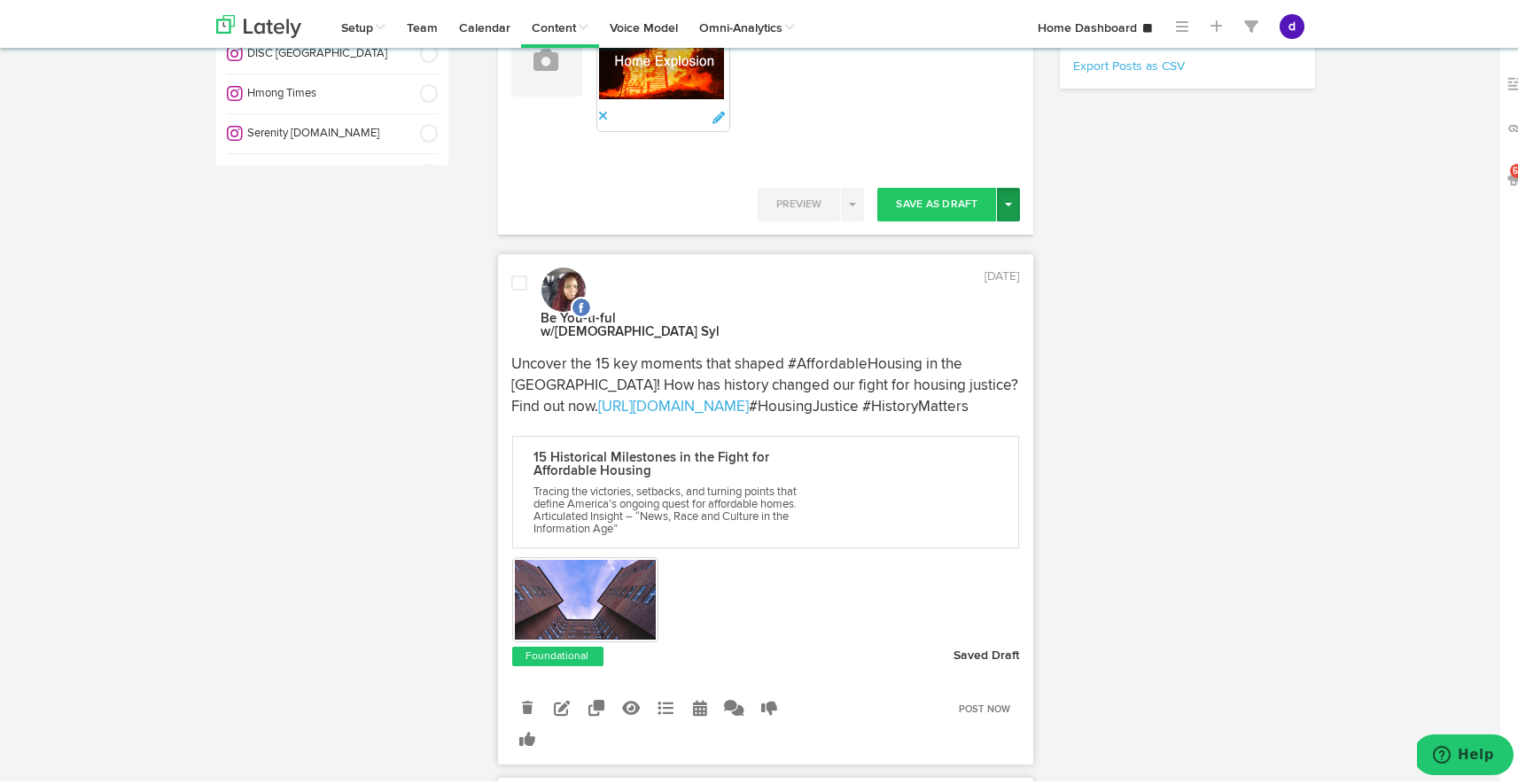
click at [1000, 194] on button "Toggle Dropdown" at bounding box center [1008, 201] width 23 height 34
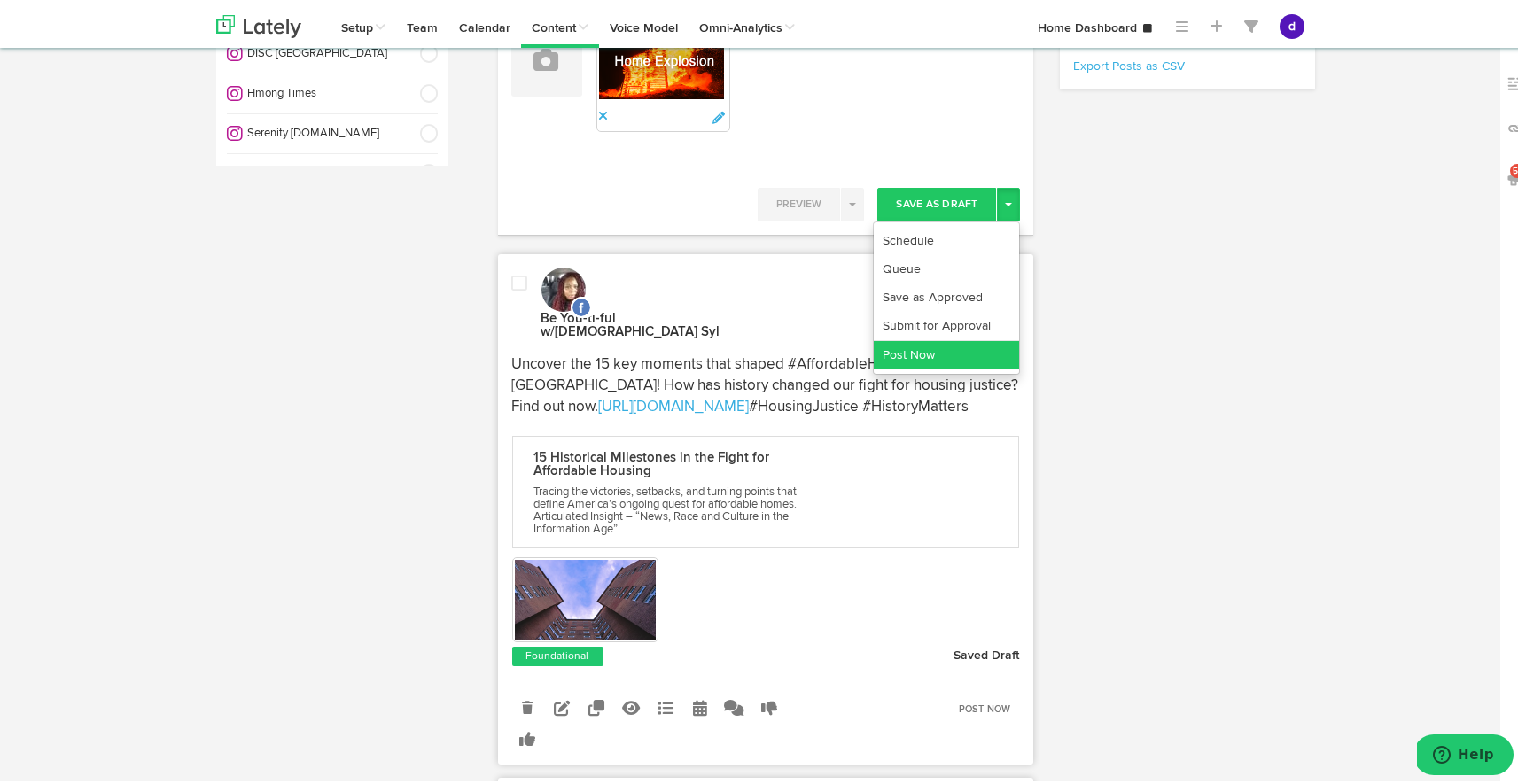
click at [937, 342] on link "Post Now" at bounding box center [947, 351] width 146 height 28
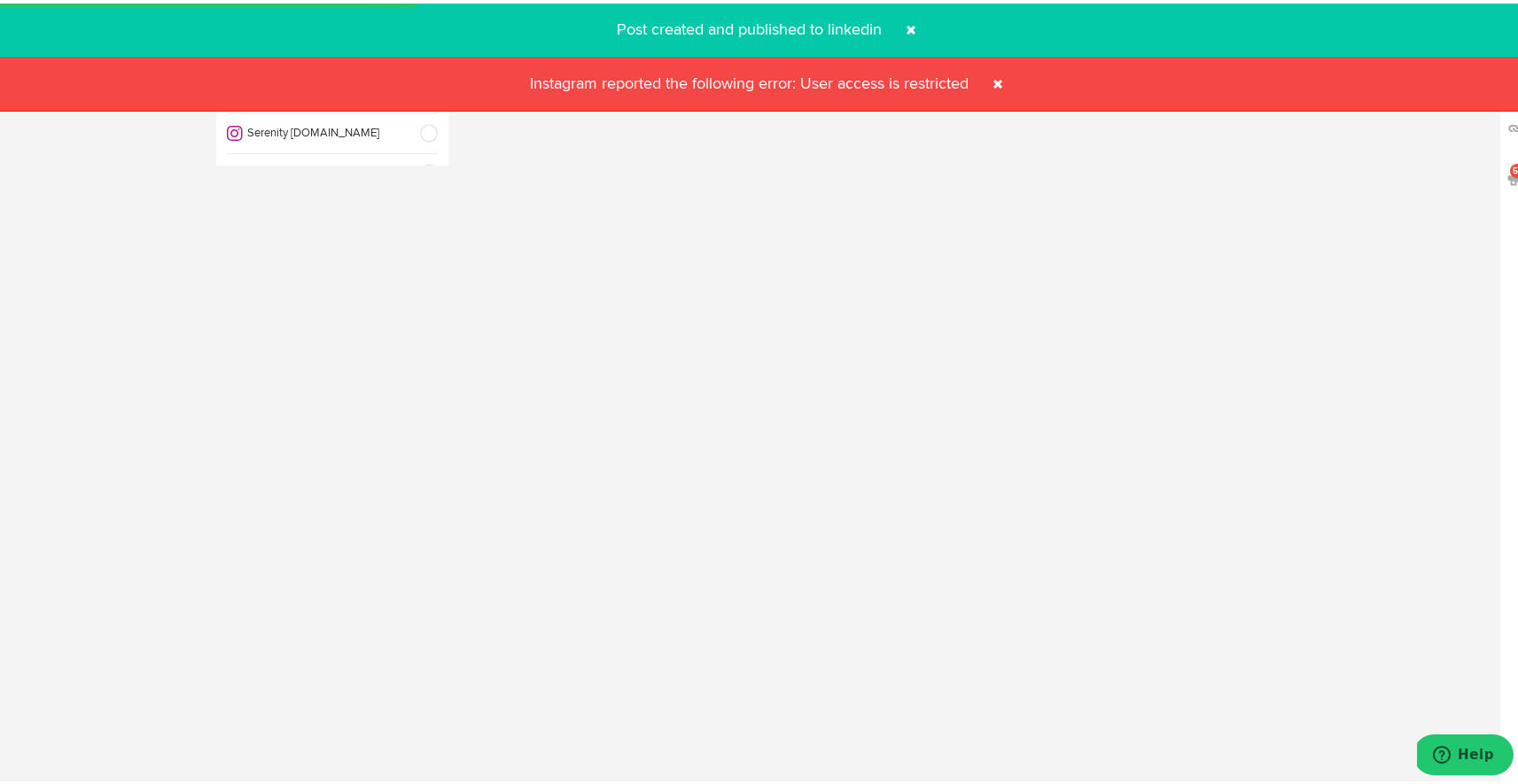
select select "11"
